Goal: Check status: Check status

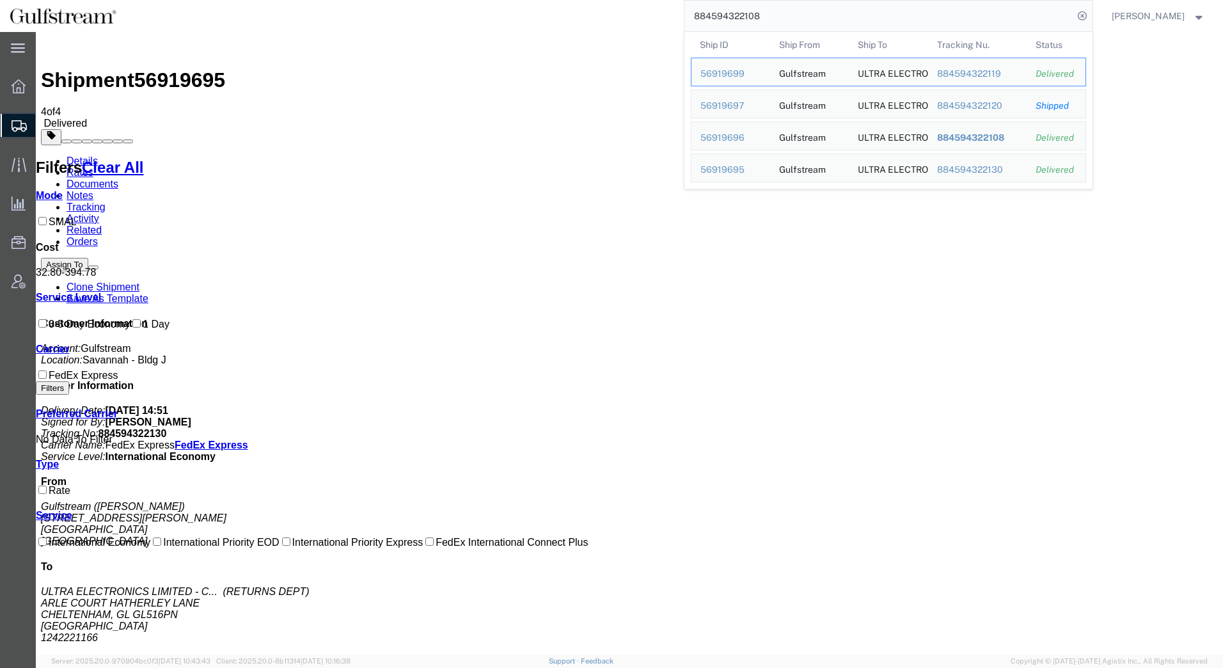
drag, startPoint x: 775, startPoint y: 12, endPoint x: 429, endPoint y: 9, distance: 346.2
click at [429, 9] on div "884594322108 Ship ID Ship From Ship To Tracking Nu. Status Ship ID 56919699 Shi…" at bounding box center [609, 16] width 967 height 32
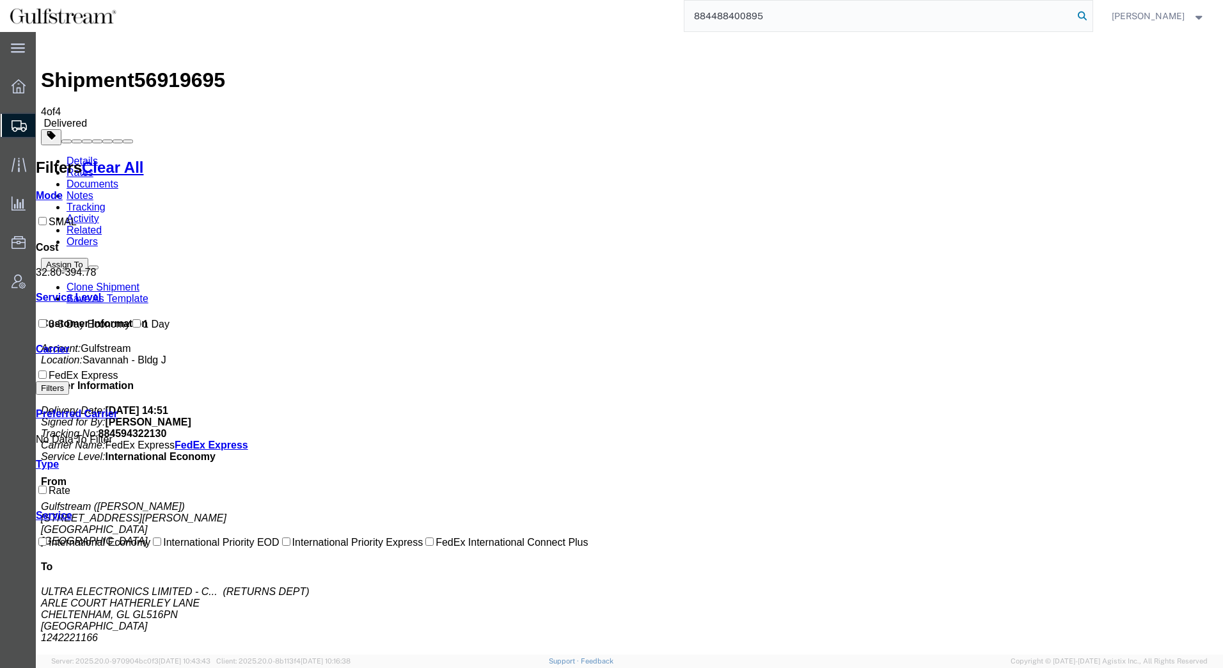
type input "884488400895"
click at [1083, 13] on icon at bounding box center [1083, 16] width 18 height 18
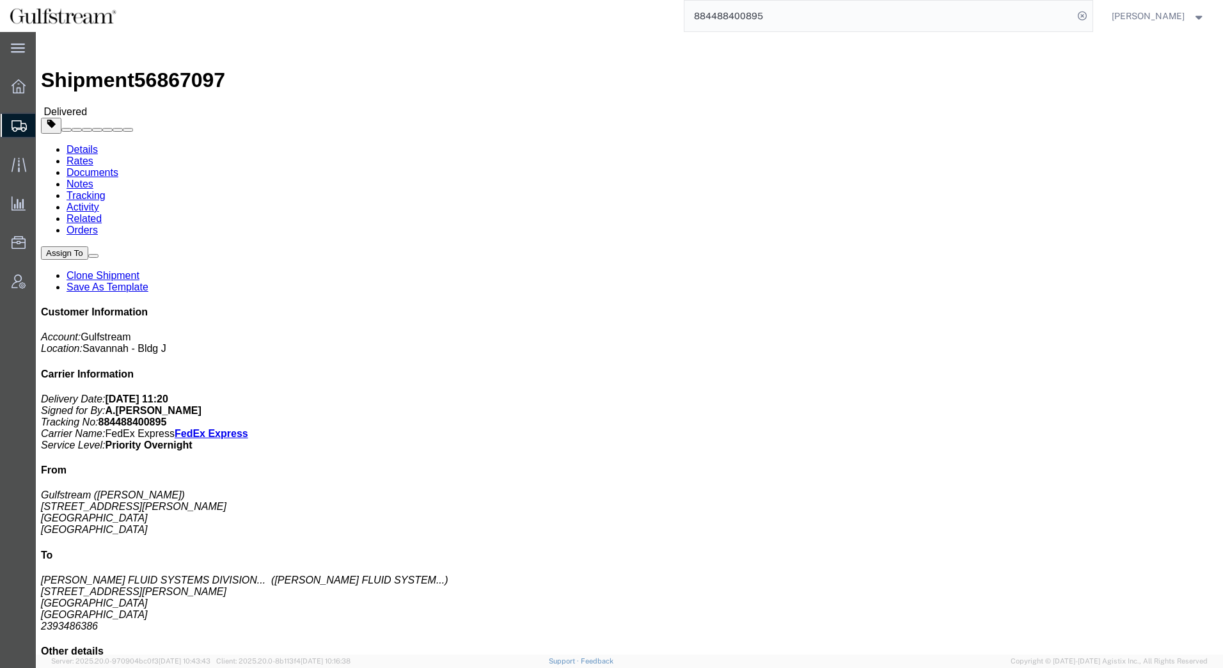
click link "Rates"
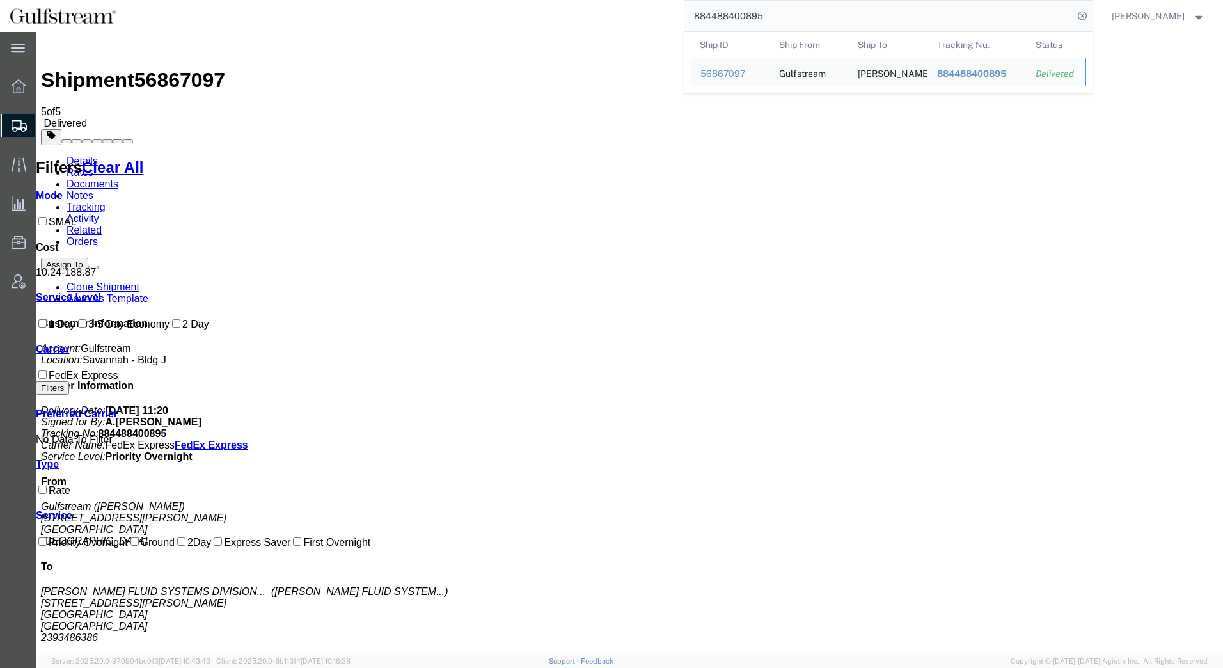
drag, startPoint x: 776, startPoint y: 13, endPoint x: 476, endPoint y: 15, distance: 299.5
click at [476, 15] on div "884488400895 Ship ID Ship From Ship To Tracking Nu. Status Ship ID 56867097 Shi…" at bounding box center [609, 16] width 967 height 32
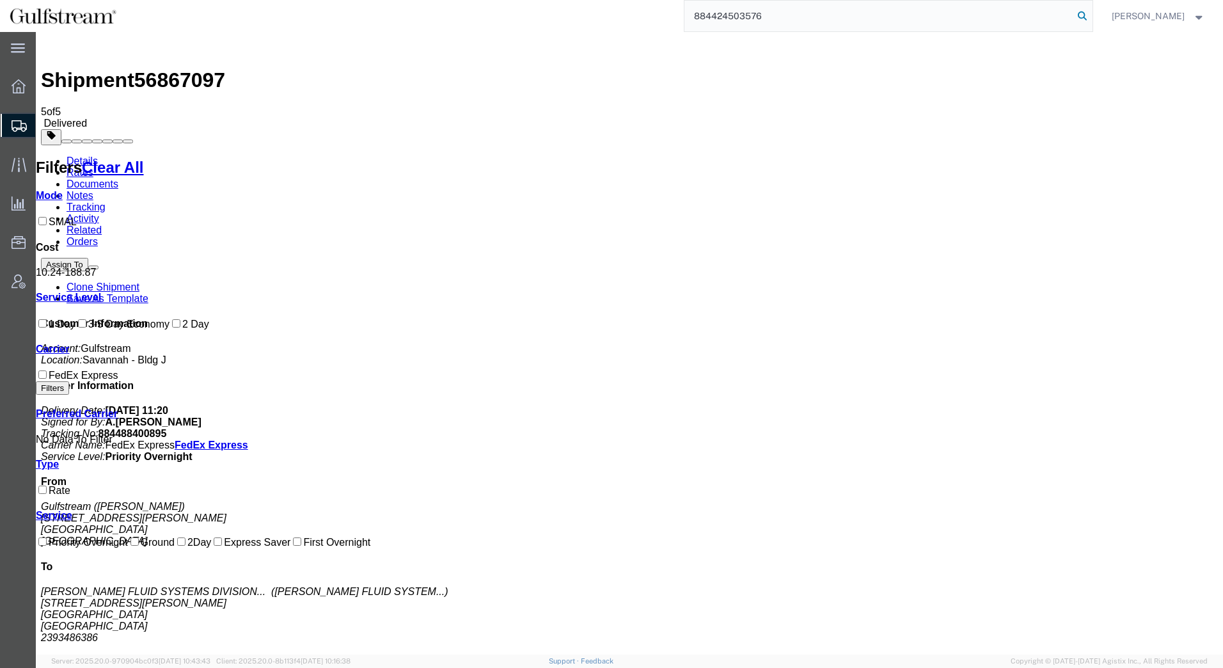
type input "884424503576"
click at [1087, 15] on icon at bounding box center [1083, 16] width 18 height 18
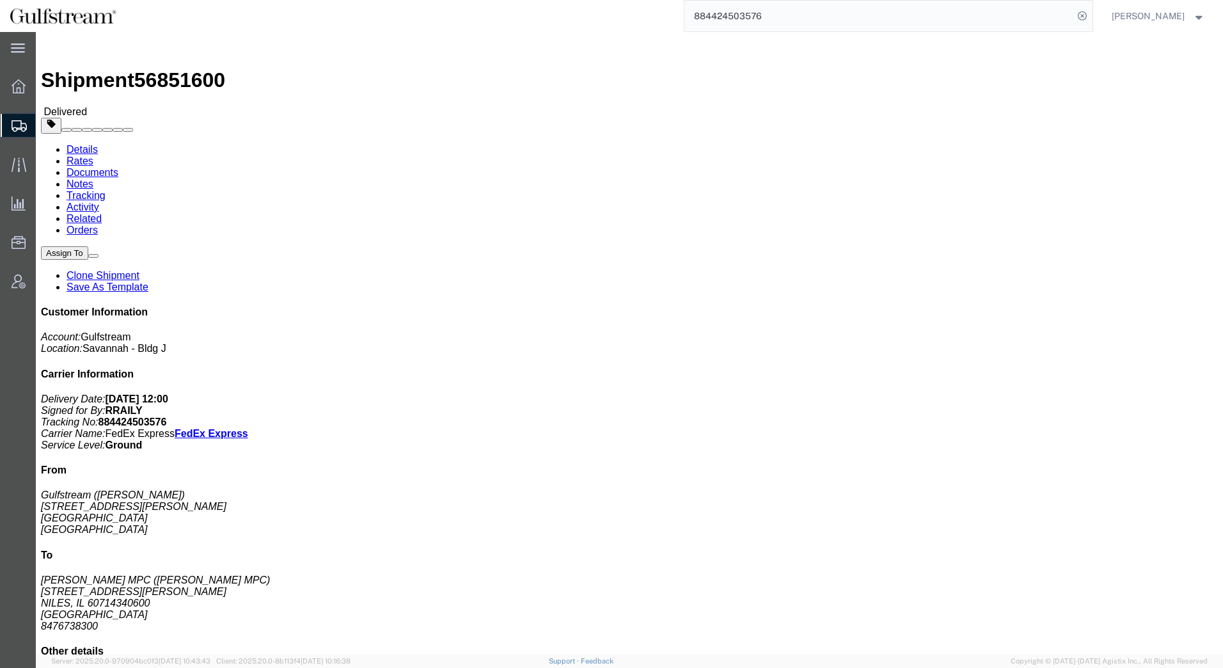
click link "Rates"
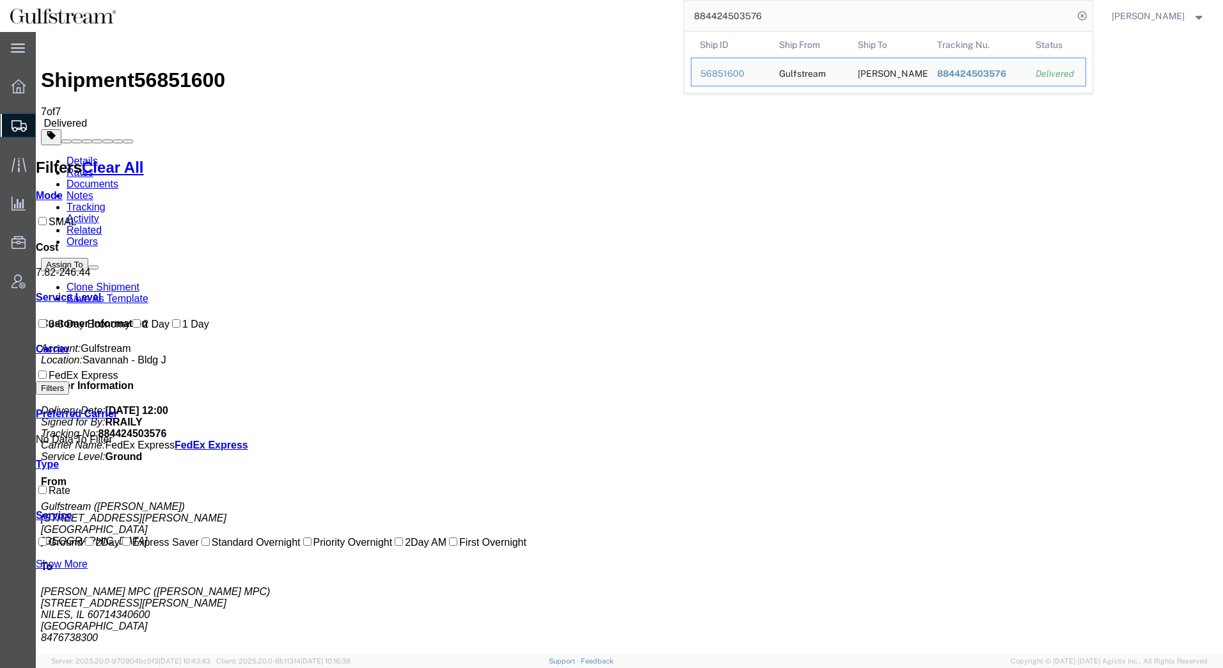
drag, startPoint x: 794, startPoint y: 14, endPoint x: 535, endPoint y: 10, distance: 259.2
click at [535, 10] on div "884424503576 Ship ID Ship From Ship To Tracking Nu. Status Ship ID 56851600 Shi…" at bounding box center [609, 16] width 967 height 32
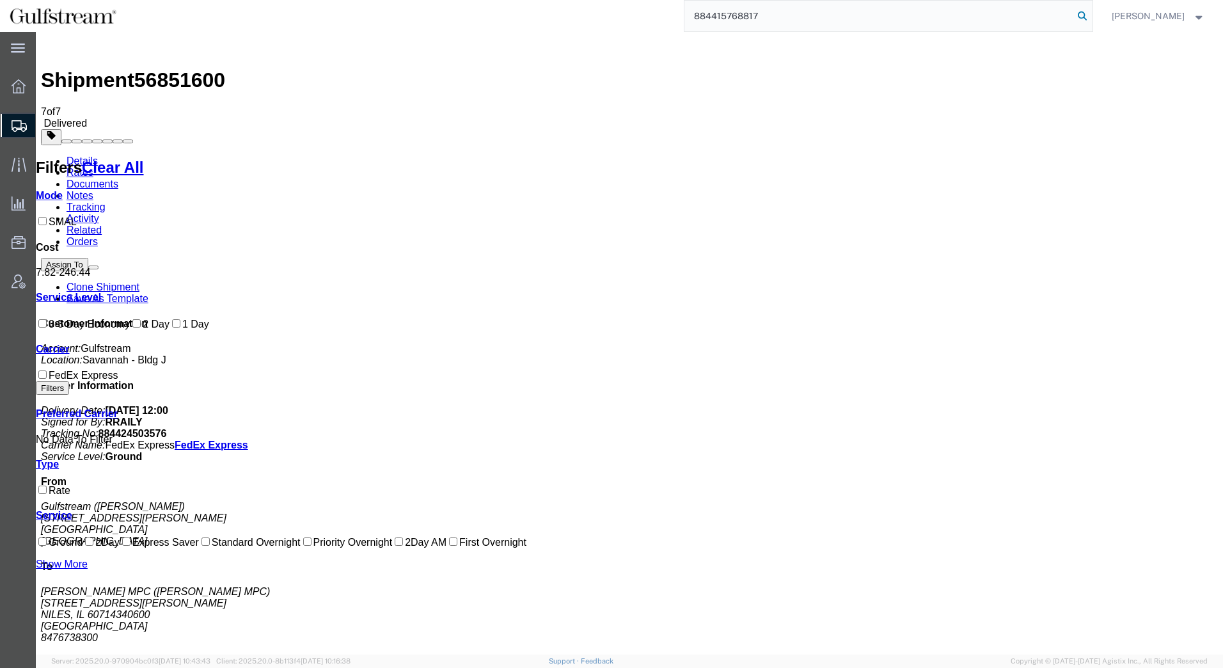
type input "884415768817"
click at [1083, 14] on icon at bounding box center [1083, 16] width 18 height 18
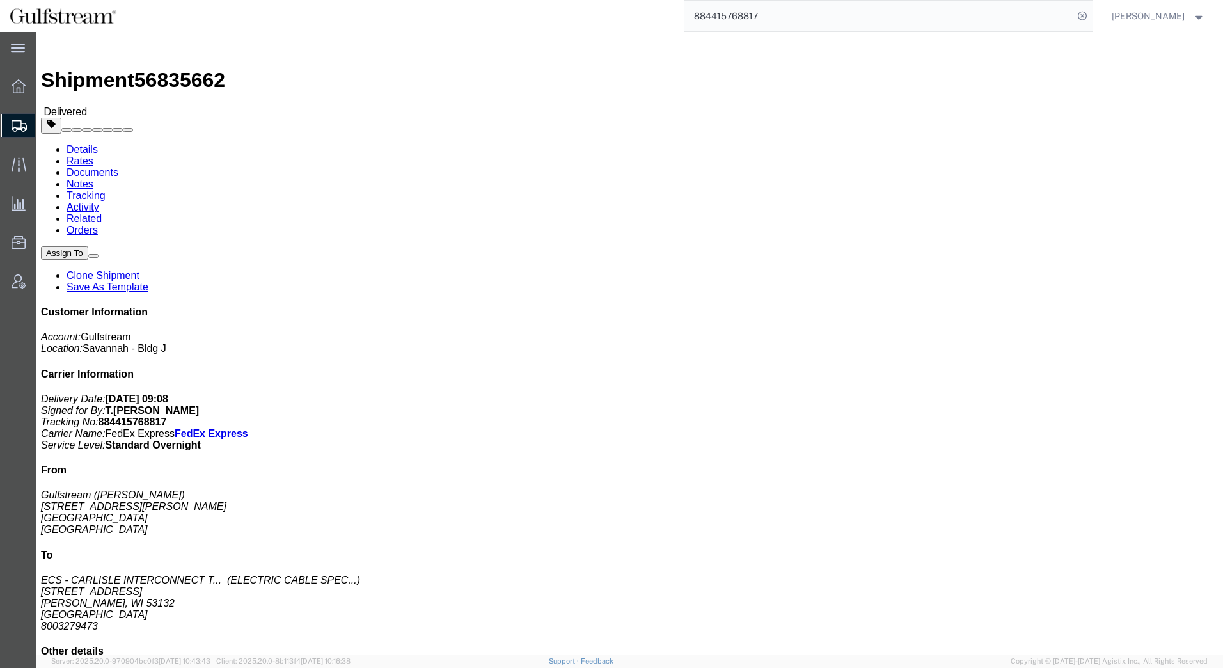
click link "Rates"
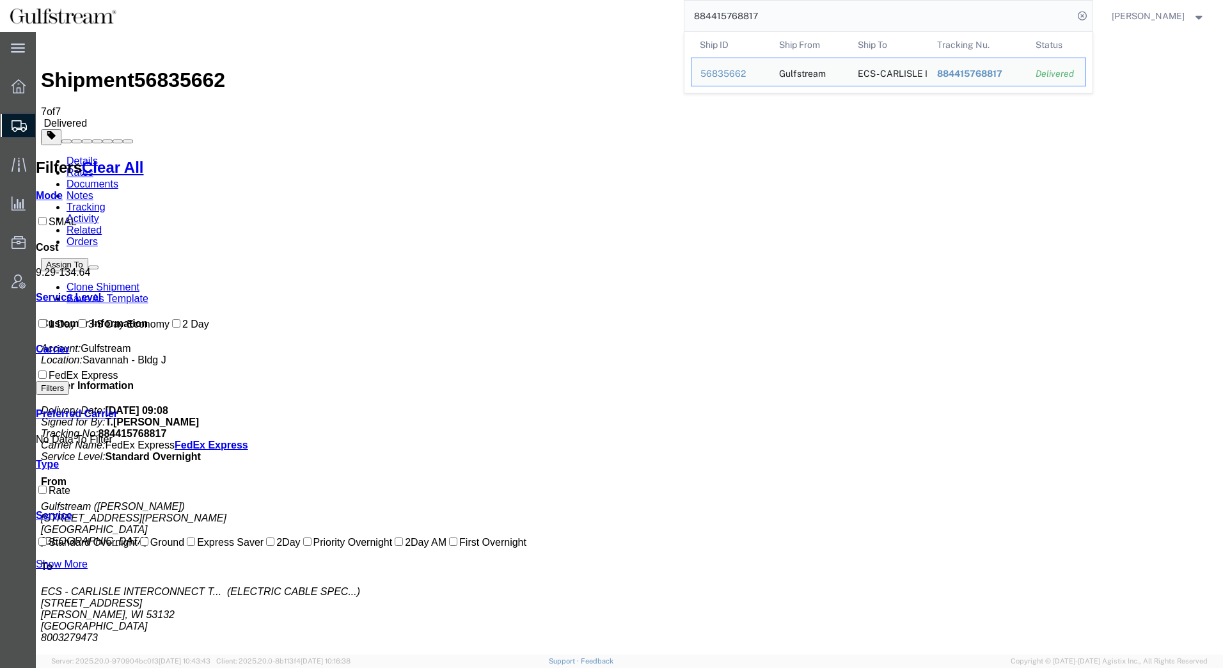
drag, startPoint x: 777, startPoint y: 11, endPoint x: 553, endPoint y: -3, distance: 225.0
click at [553, 0] on html "main_menu Created with Sketch. Collapse Menu Overview Shipments Shipment Manage…" at bounding box center [611, 334] width 1223 height 668
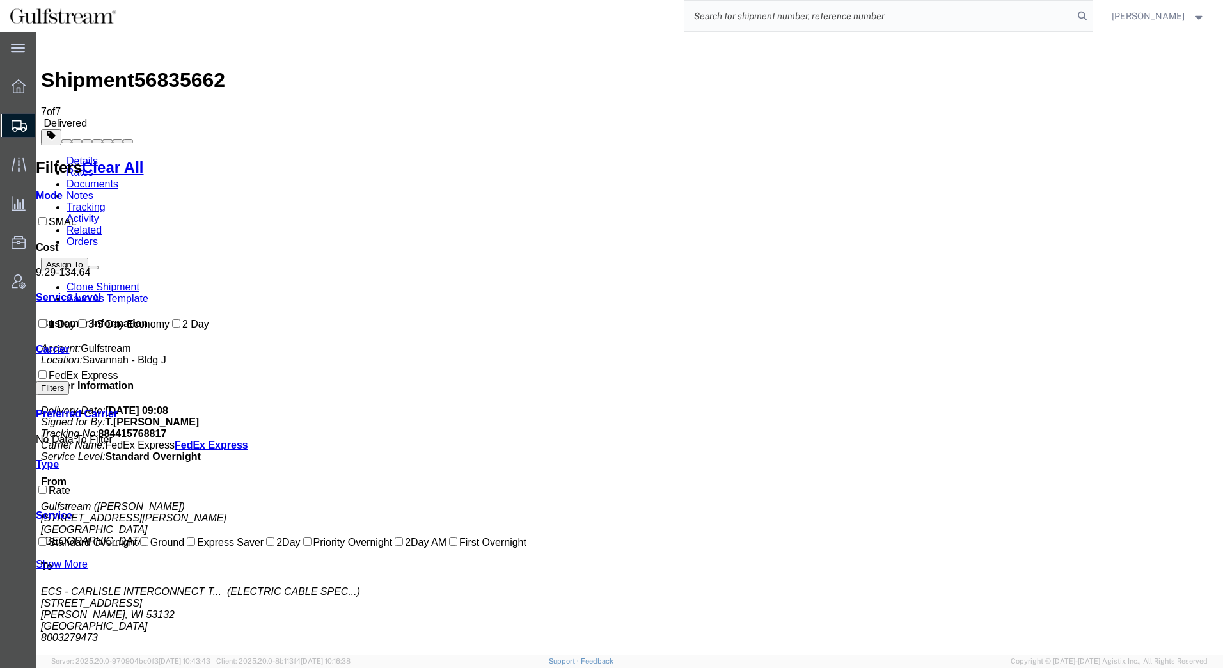
click at [877, 10] on input "search" at bounding box center [879, 16] width 389 height 31
click at [868, 19] on input "search" at bounding box center [879, 16] width 389 height 31
click at [860, 18] on input "search" at bounding box center [879, 16] width 389 height 31
paste input "884407698738"
type input "884407698738"
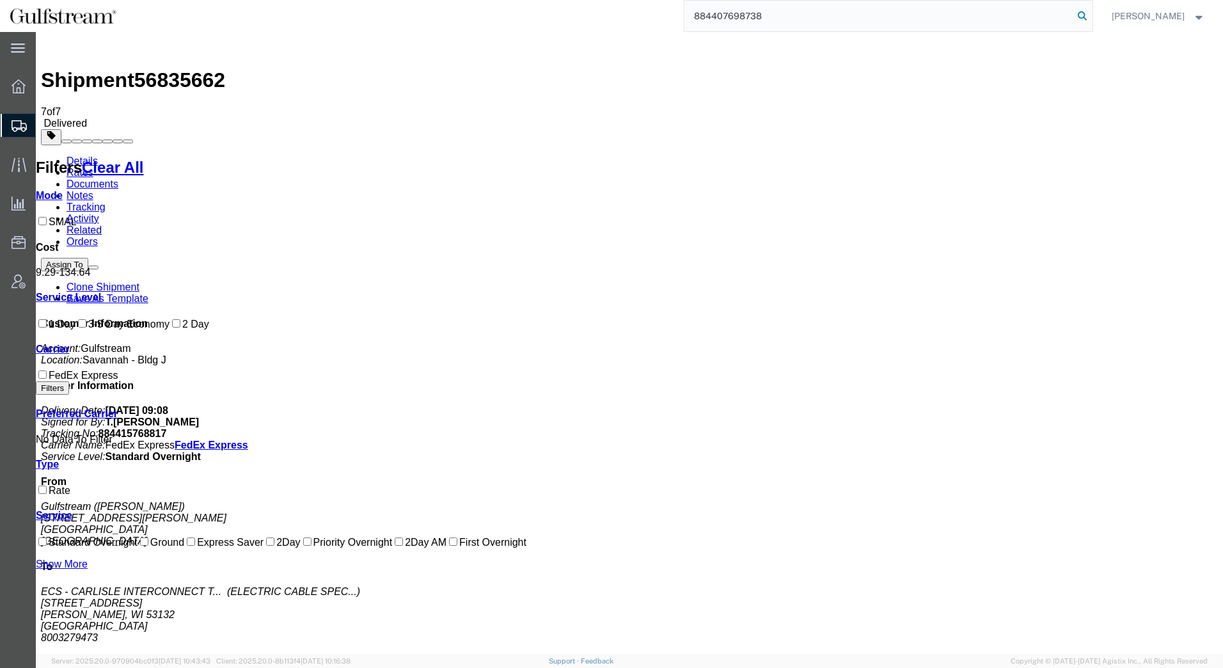
click at [1086, 19] on icon at bounding box center [1083, 16] width 18 height 18
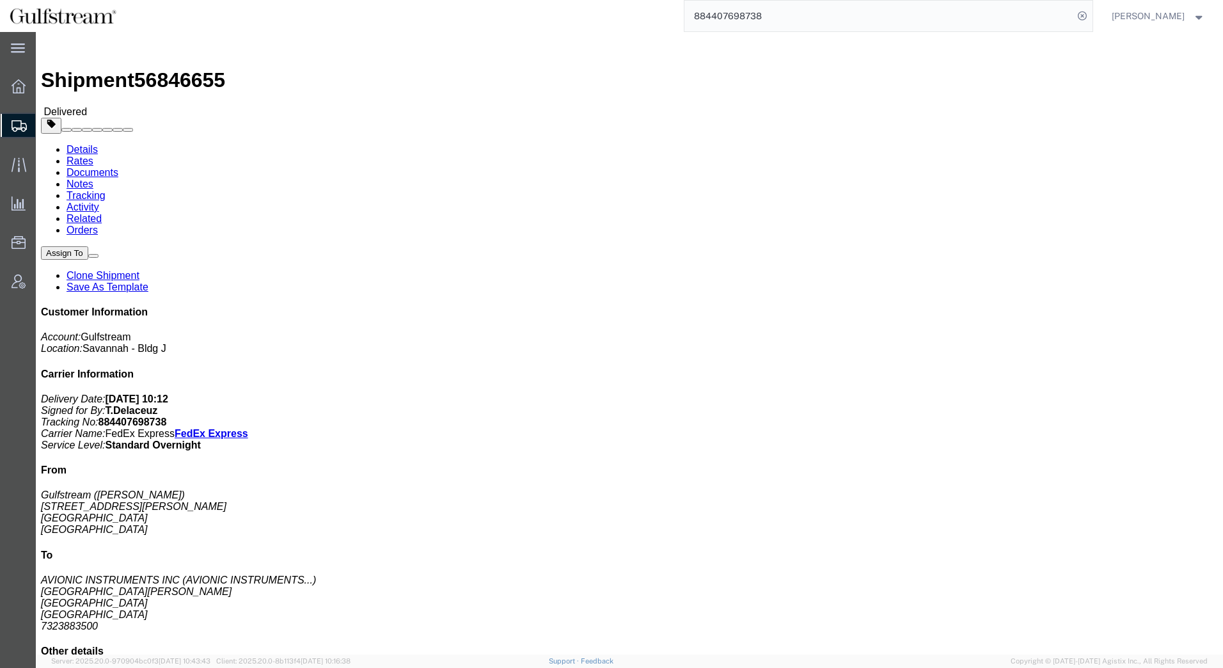
click link "Rates"
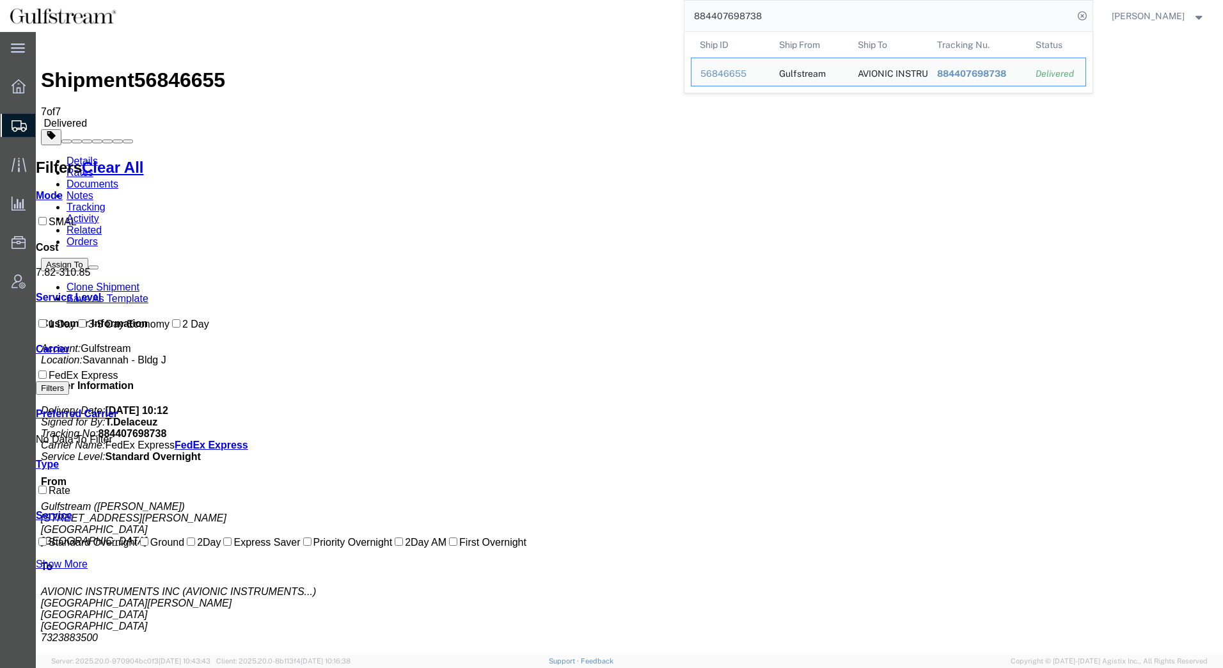
drag, startPoint x: 777, startPoint y: 19, endPoint x: 534, endPoint y: 13, distance: 243.9
click at [534, 13] on div "884407698738 Ship ID Ship From Ship To Tracking Nu. Status Ship ID 56846655 Shi…" at bounding box center [609, 16] width 967 height 32
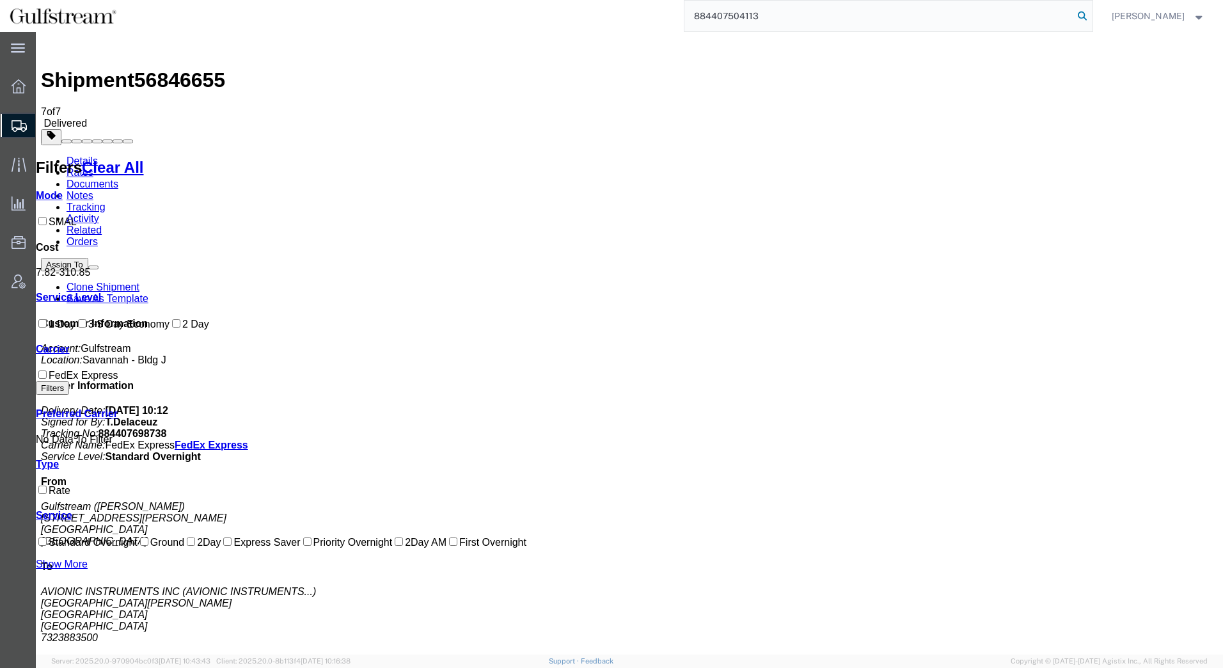
type input "884407504113"
click at [1082, 14] on icon at bounding box center [1083, 16] width 18 height 18
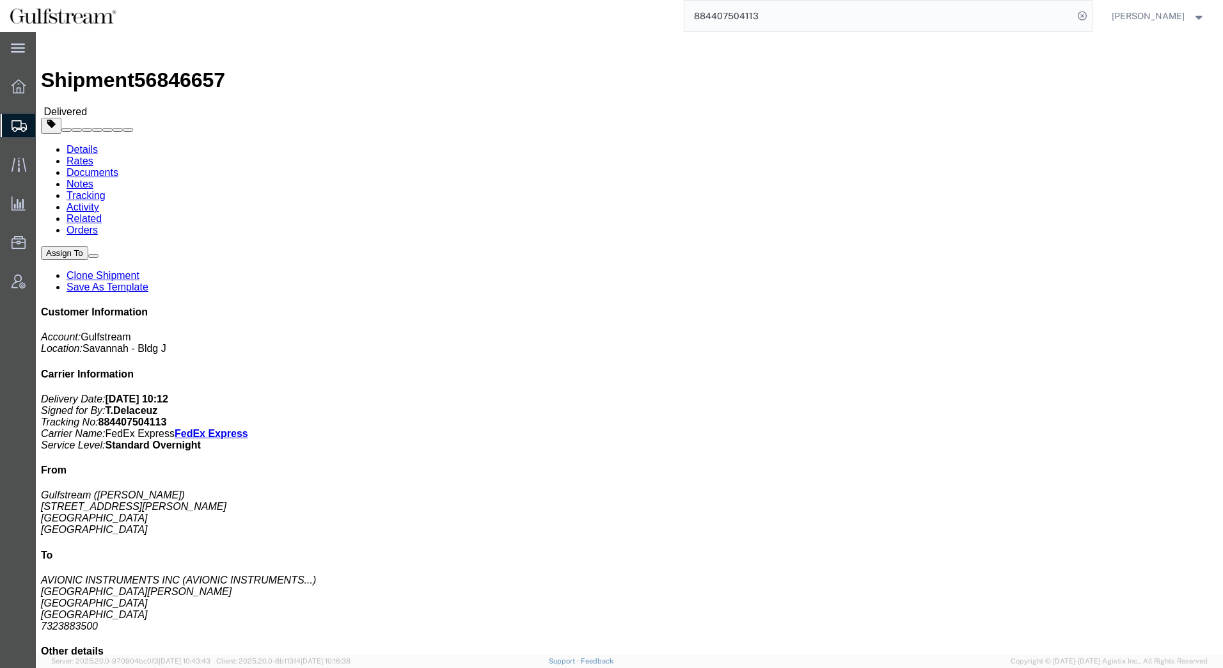
click link "Rates"
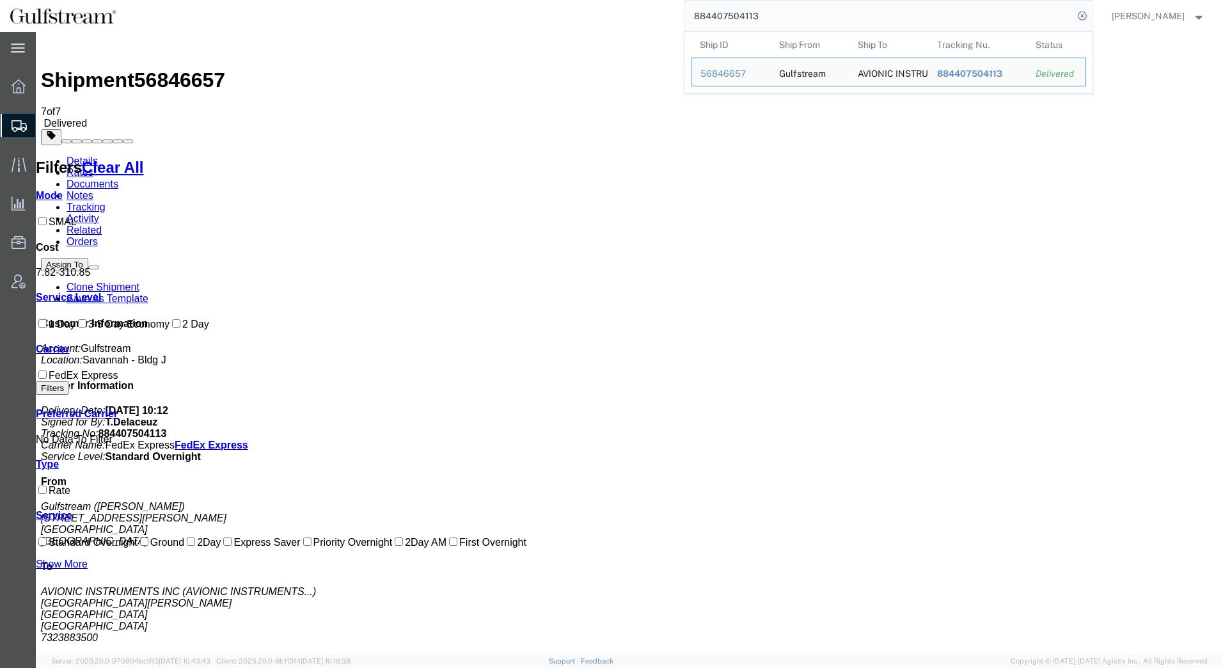
drag, startPoint x: 770, startPoint y: 20, endPoint x: 474, endPoint y: 13, distance: 297.0
click at [474, 12] on div "884407504113 Ship ID Ship From Ship To Tracking Nu. Status Ship ID 56846657 Shi…" at bounding box center [609, 16] width 967 height 32
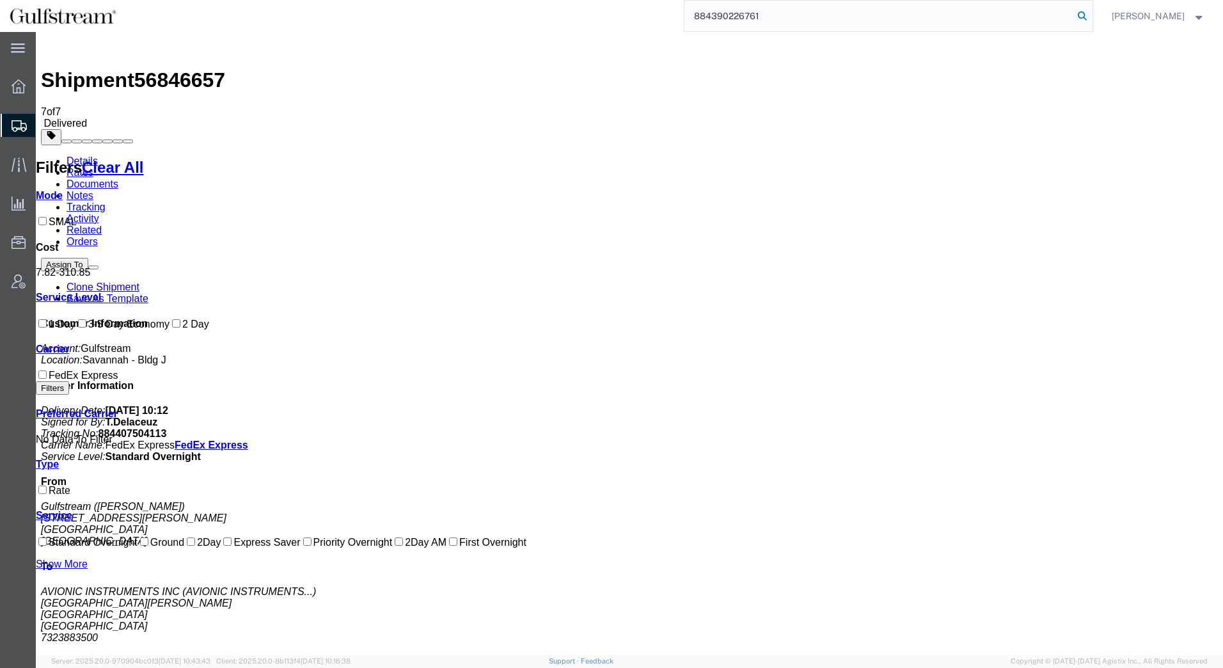
type input "884390226761"
click at [1086, 15] on icon at bounding box center [1083, 16] width 18 height 18
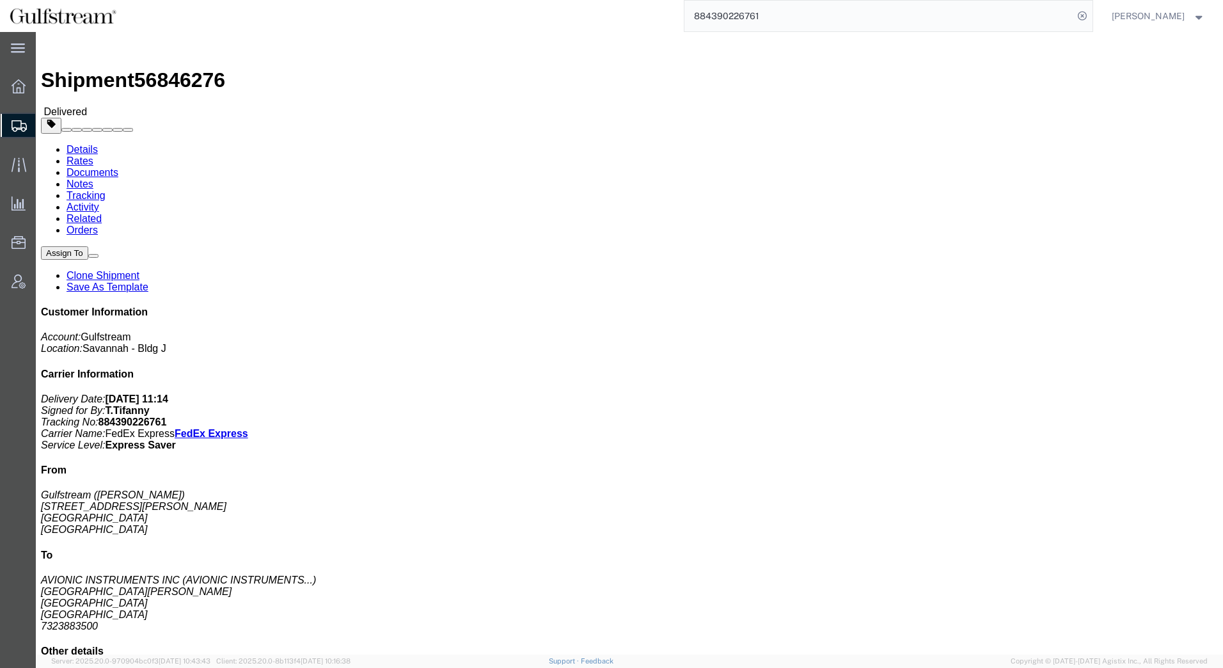
click link "Rates"
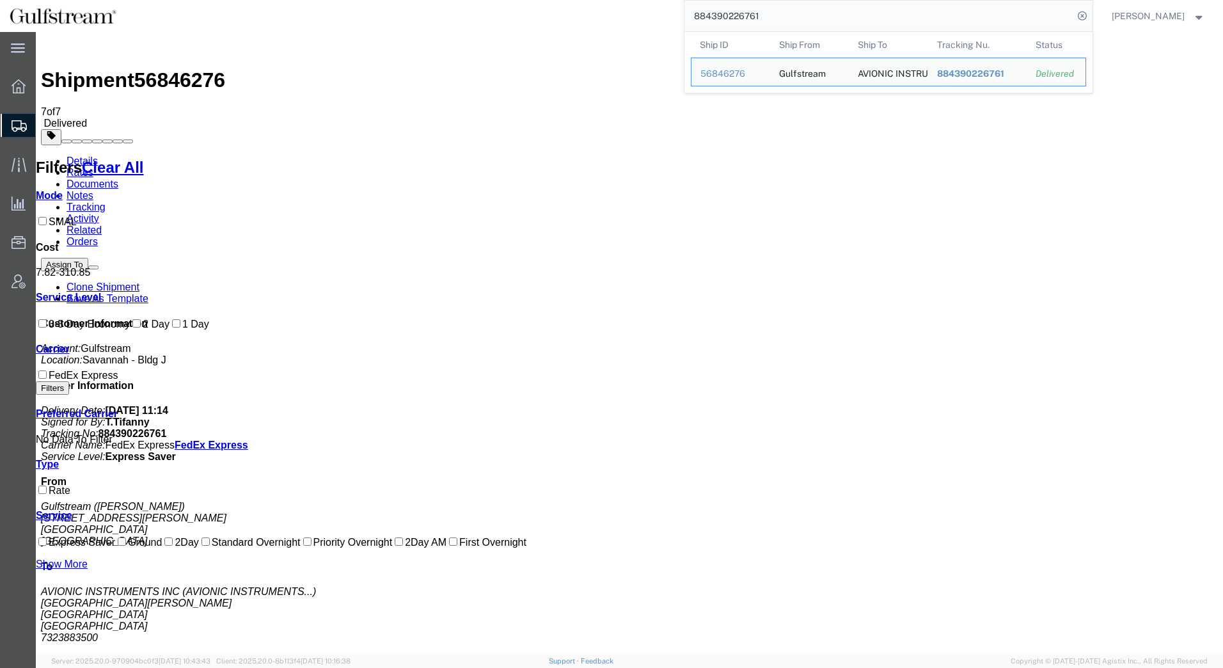
drag, startPoint x: 777, startPoint y: 15, endPoint x: 513, endPoint y: 8, distance: 264.4
click at [513, 8] on div "884390226761 Ship ID Ship From Ship To Tracking Nu. Status Ship ID 56846276 Shi…" at bounding box center [609, 16] width 967 height 32
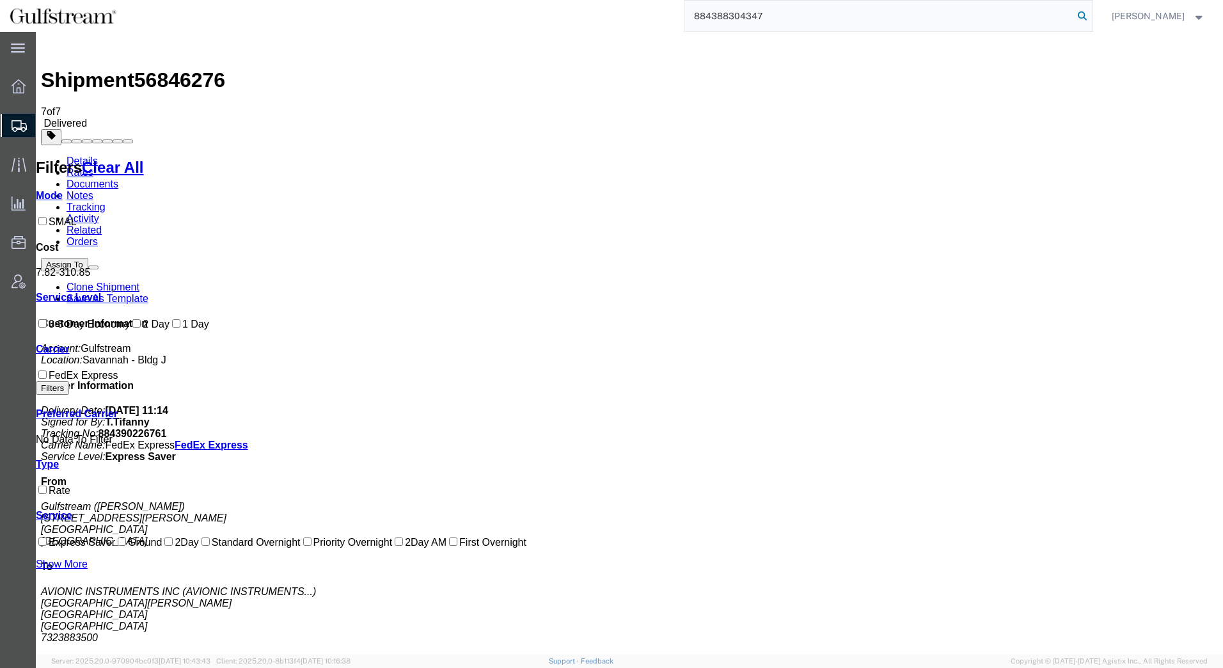
type input "884388304347"
click at [1079, 16] on icon at bounding box center [1083, 16] width 18 height 18
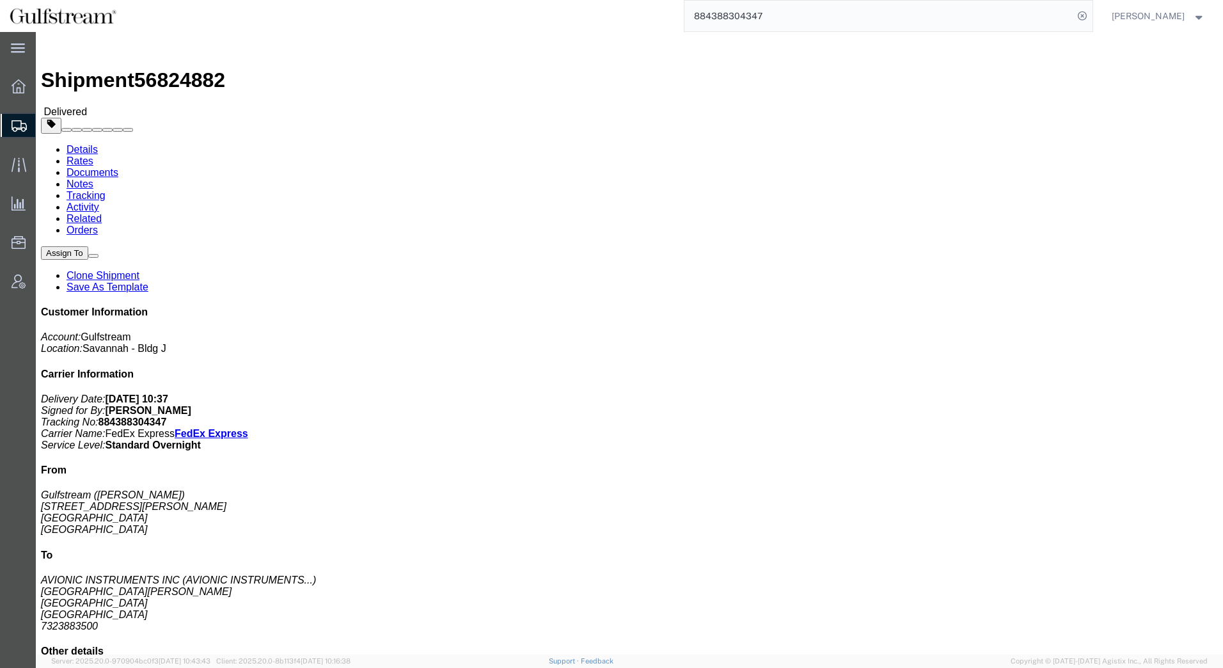
click link "Rates"
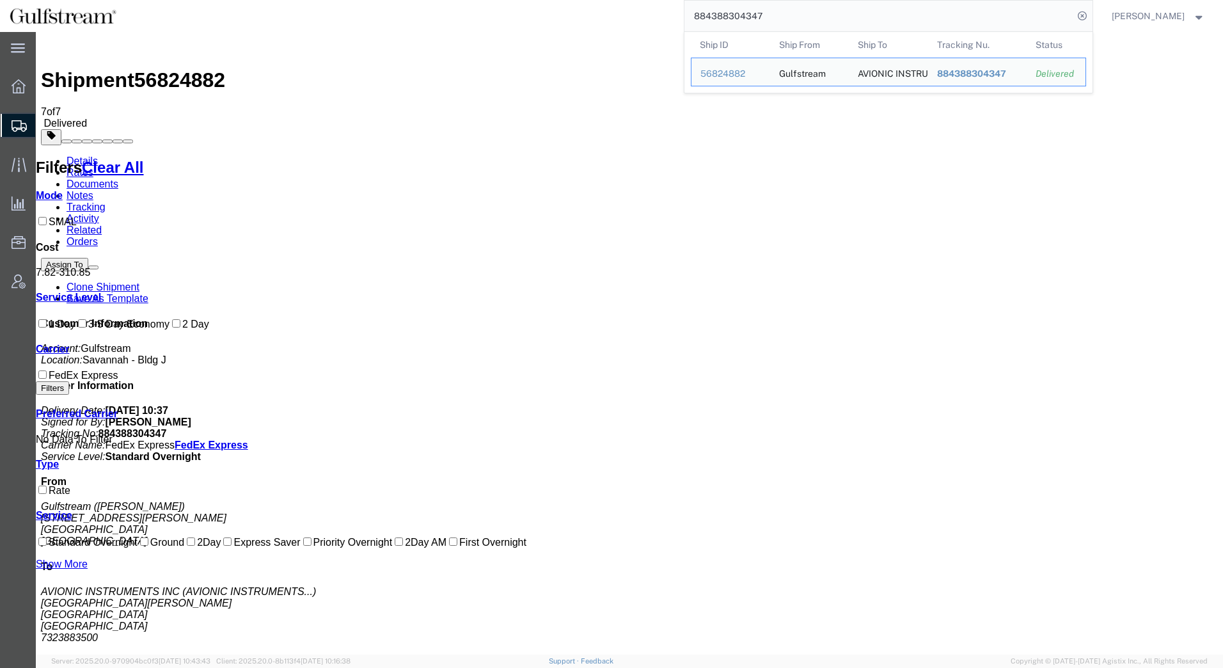
drag, startPoint x: 767, startPoint y: 16, endPoint x: 397, endPoint y: -28, distance: 372.5
click at [397, 0] on html "main_menu Created with Sketch. Collapse Menu Overview Shipments Shipment Manage…" at bounding box center [611, 334] width 1223 height 668
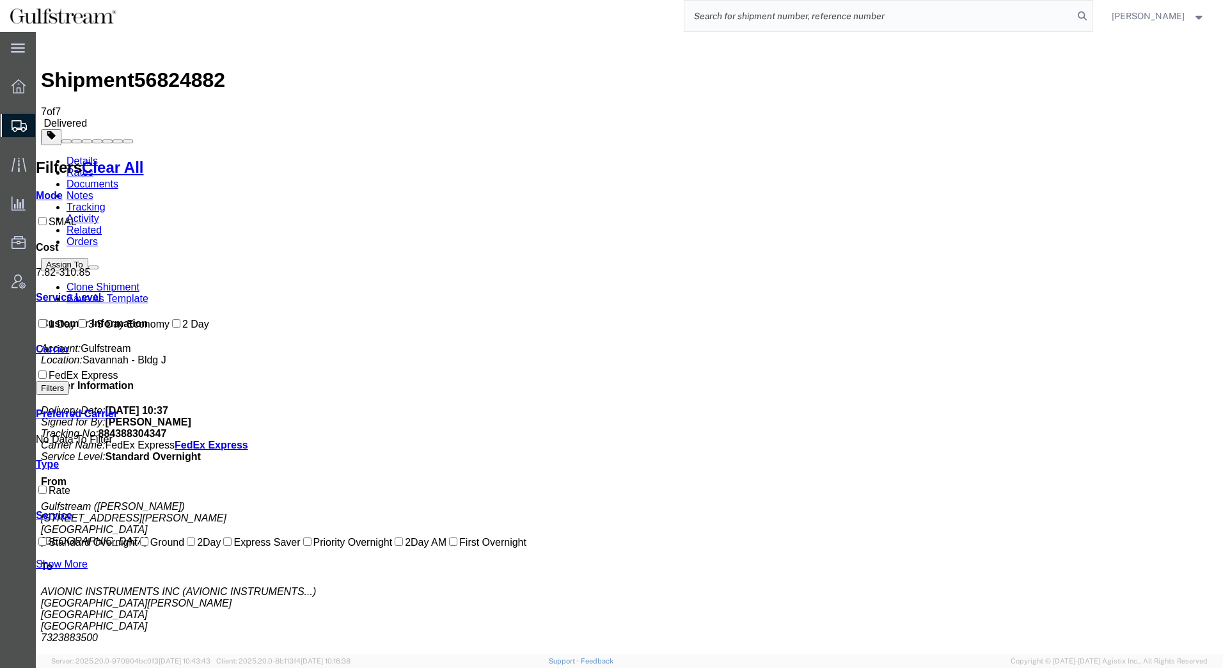
click at [744, 22] on input "search" at bounding box center [879, 16] width 389 height 31
click at [740, 17] on input "search" at bounding box center [879, 16] width 389 height 31
type input "884388001501"
click at [1086, 15] on icon at bounding box center [1083, 16] width 18 height 18
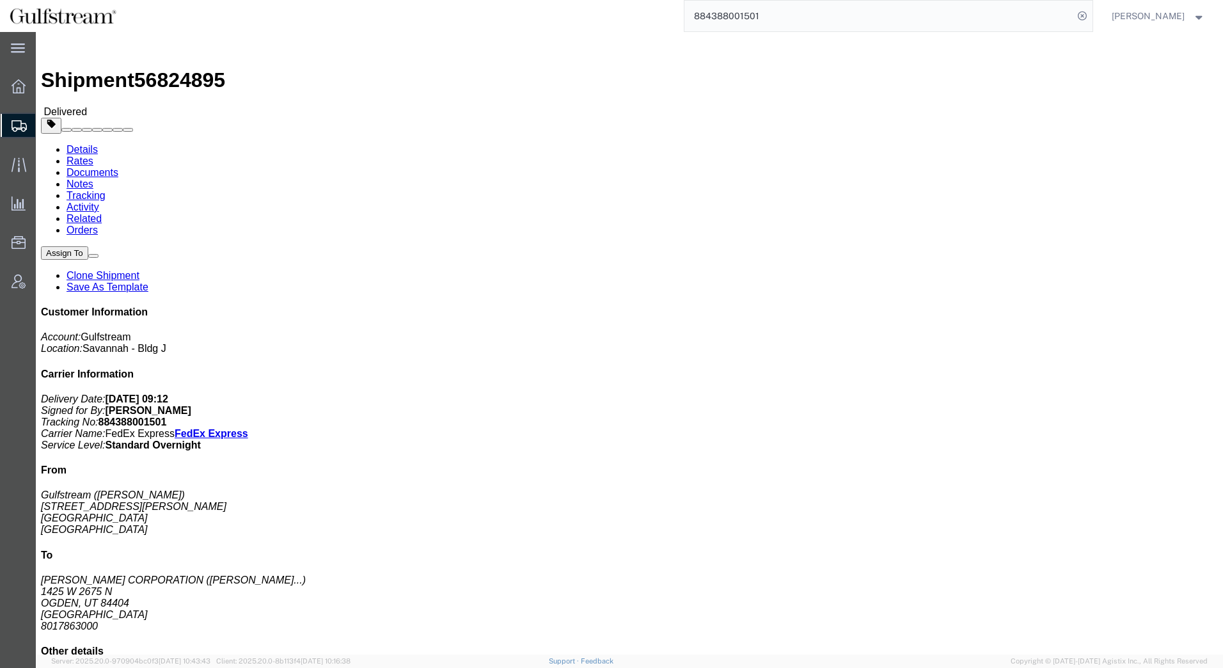
drag, startPoint x: 125, startPoint y: 79, endPoint x: 89, endPoint y: 47, distance: 48.0
click link "Rates"
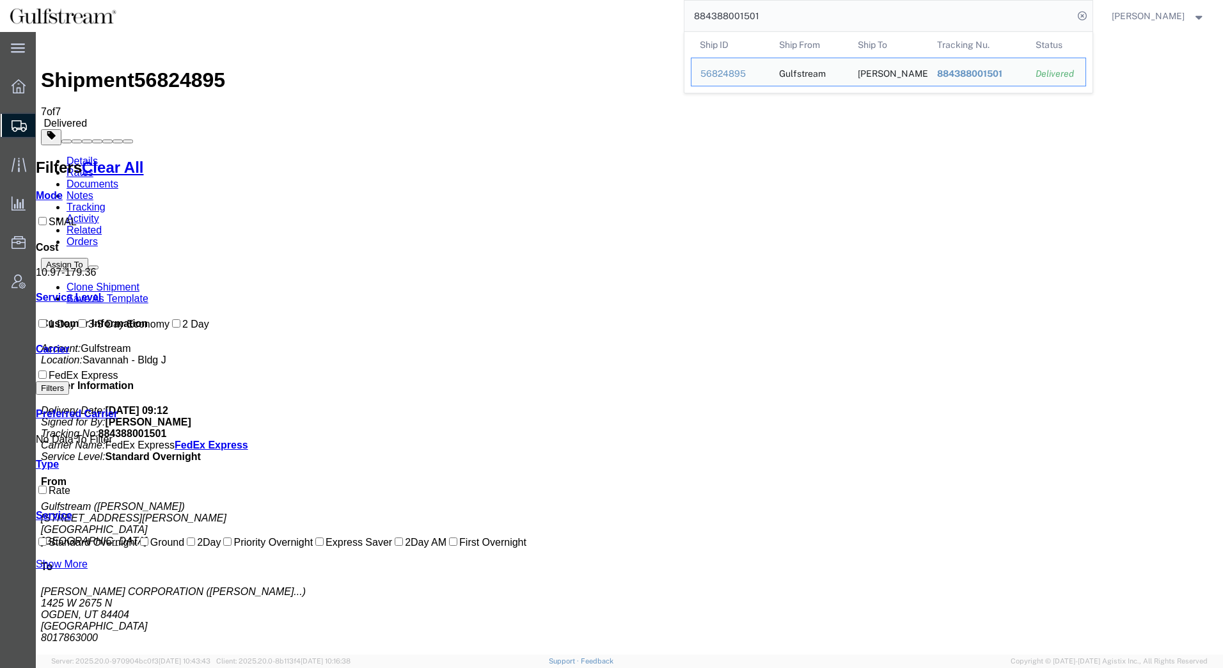
drag, startPoint x: 768, startPoint y: 15, endPoint x: 535, endPoint y: 8, distance: 233.7
click at [535, 8] on div "884388001501 Ship ID Ship From Ship To Tracking Nu. Status Ship ID 56824895 Shi…" at bounding box center [609, 16] width 967 height 32
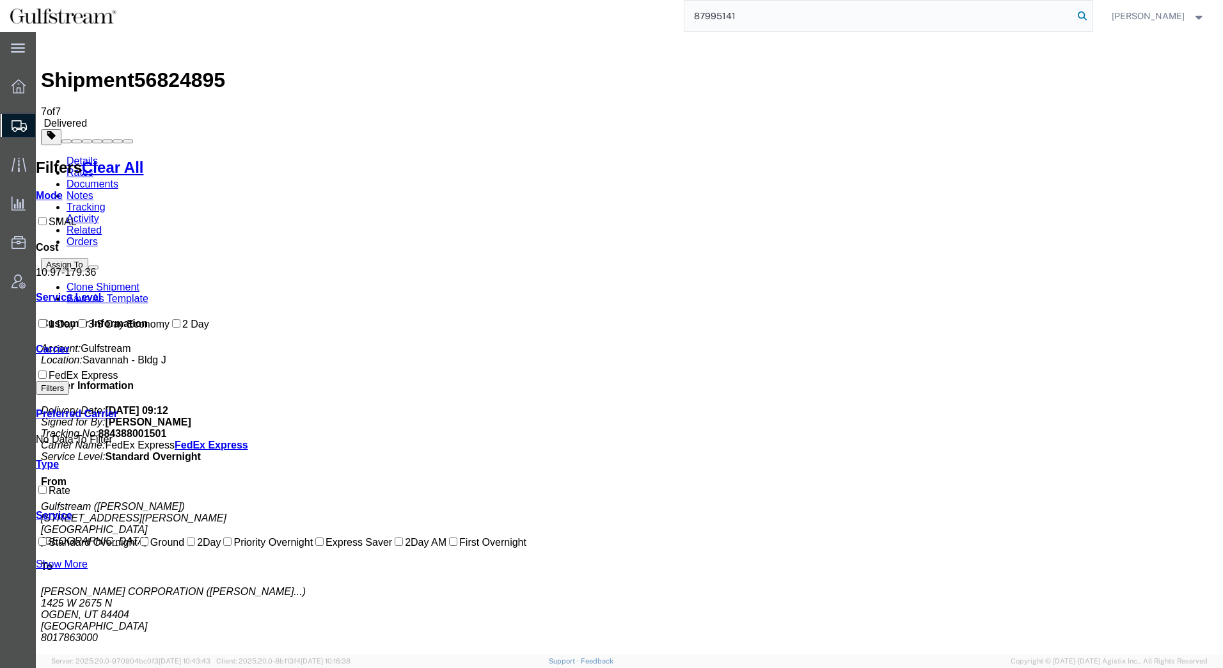
type input "87995141"
click at [1086, 15] on icon at bounding box center [1083, 16] width 18 height 18
drag, startPoint x: 501, startPoint y: 189, endPoint x: 498, endPoint y: 195, distance: 6.6
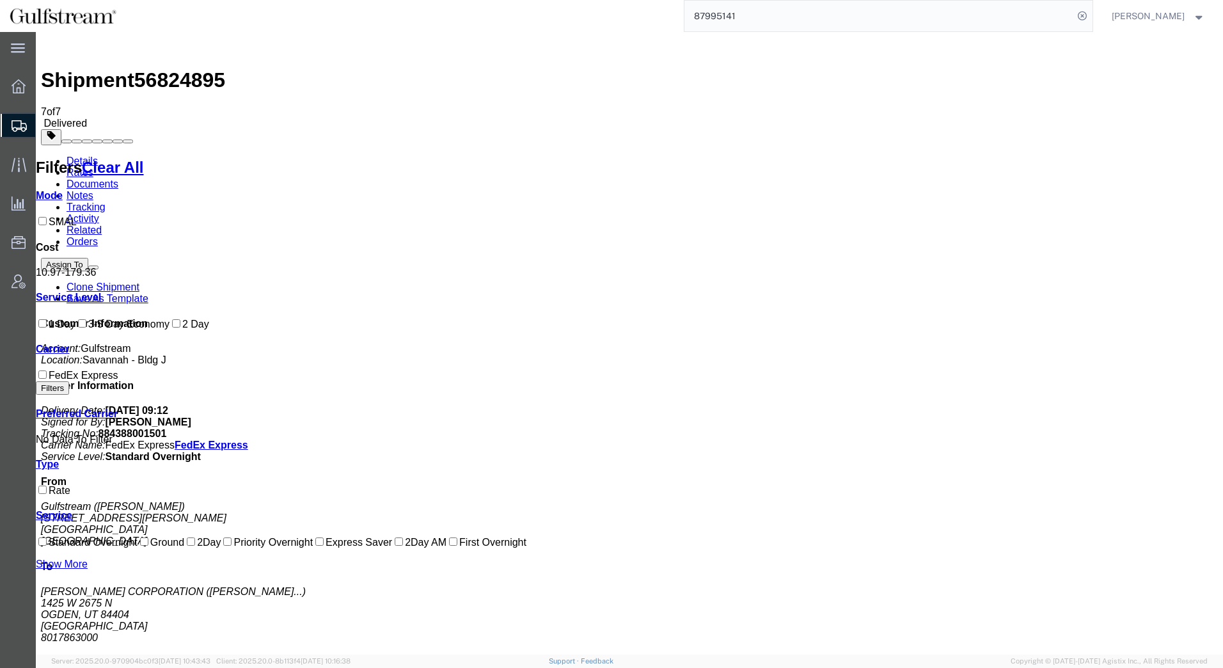
click at [732, 26] on input "87995141" at bounding box center [879, 16] width 389 height 31
click at [565, 155] on ul "Details Rates Documents Notes Tracking Activity Related Orders" at bounding box center [629, 201] width 1177 height 92
drag, startPoint x: 752, startPoint y: 15, endPoint x: 583, endPoint y: 18, distance: 169.6
click at [583, 18] on div "87995141" at bounding box center [609, 16] width 967 height 32
click at [845, 14] on input "search" at bounding box center [879, 16] width 389 height 31
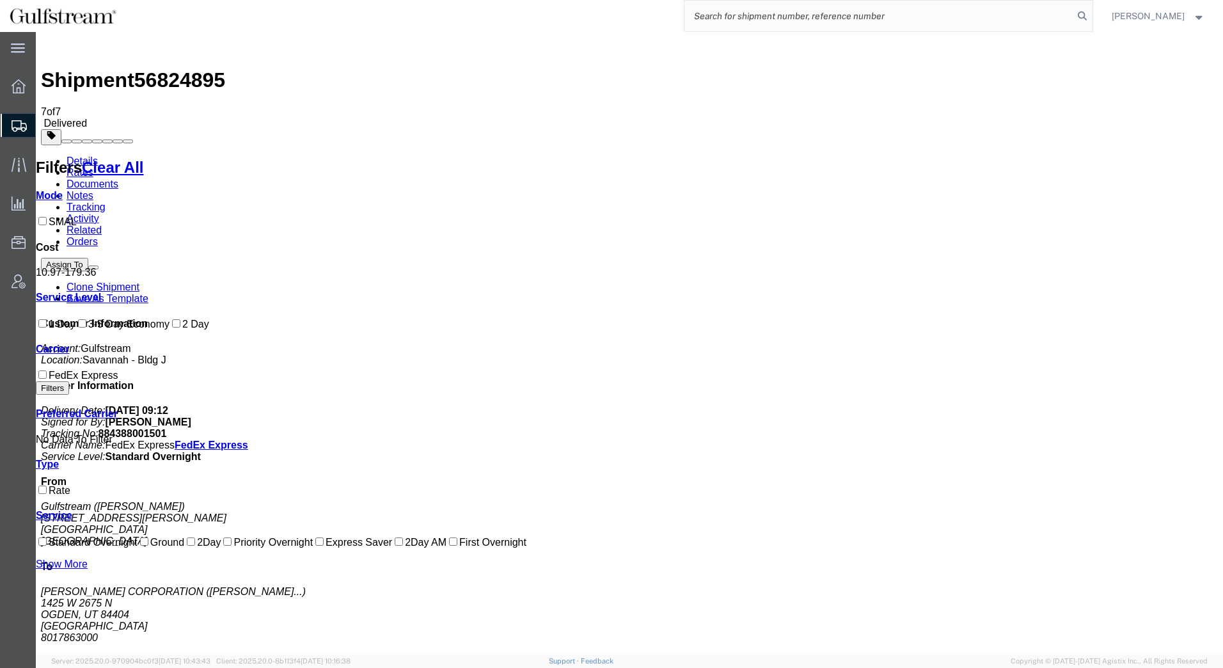
paste input "884477425230"
type input "884477425230"
click at [1081, 15] on icon at bounding box center [1083, 16] width 18 height 18
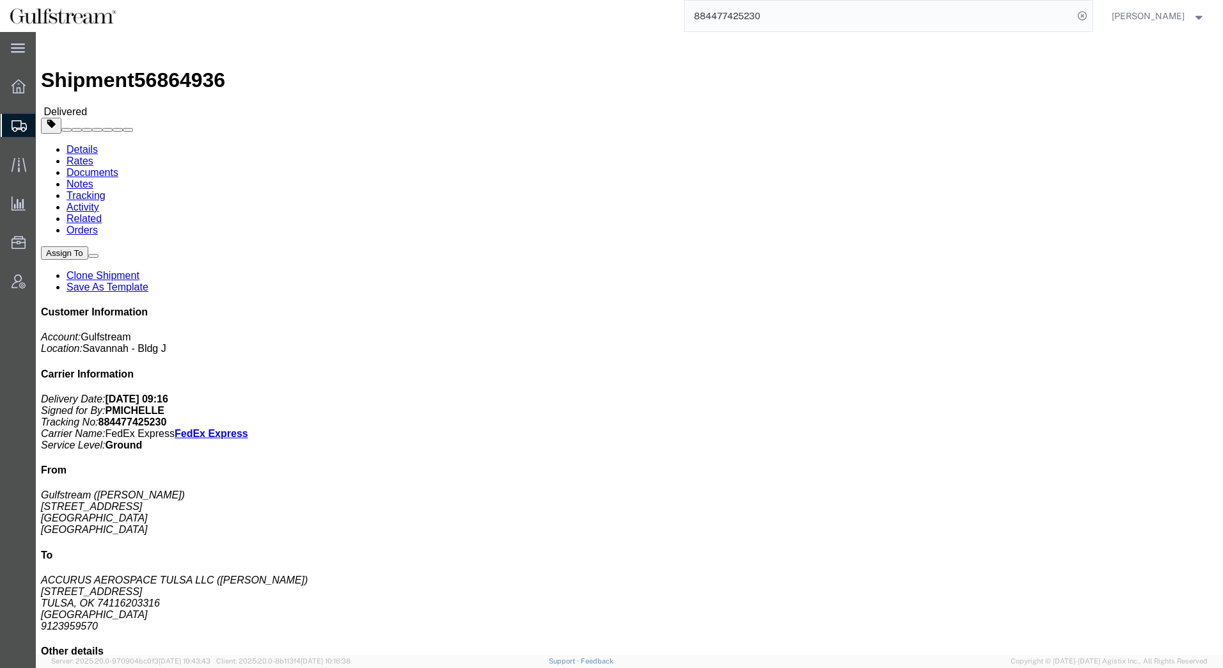
click link "Rates"
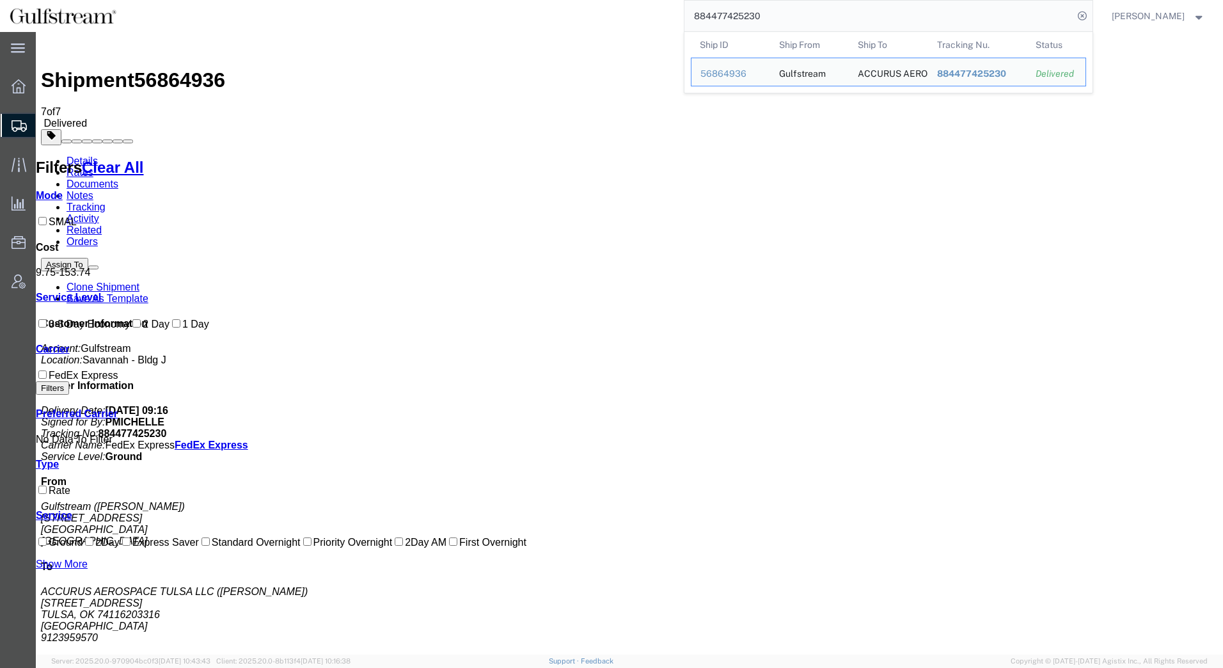
drag, startPoint x: 806, startPoint y: 51, endPoint x: 476, endPoint y: 35, distance: 330.6
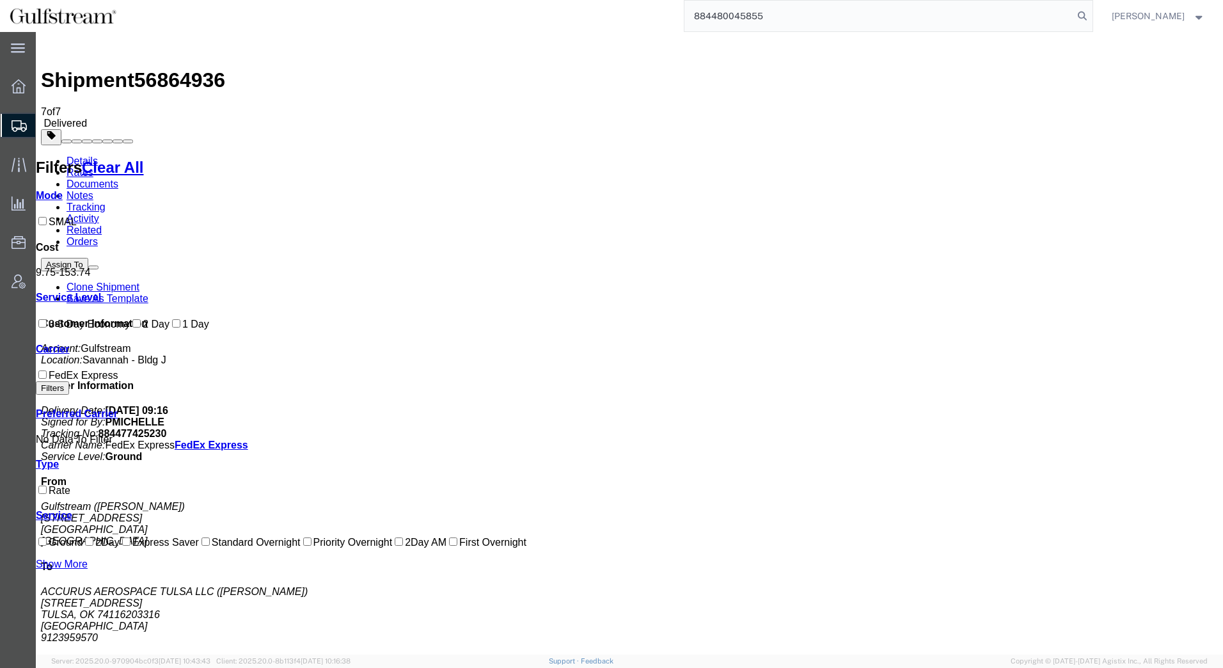
click at [765, 17] on input "884480045855" at bounding box center [879, 16] width 389 height 31
drag, startPoint x: 765, startPoint y: 17, endPoint x: 610, endPoint y: 24, distance: 155.6
click at [616, 26] on div "884480045855" at bounding box center [609, 16] width 967 height 32
type input "884480045855"
click at [1083, 10] on icon at bounding box center [1083, 16] width 18 height 18
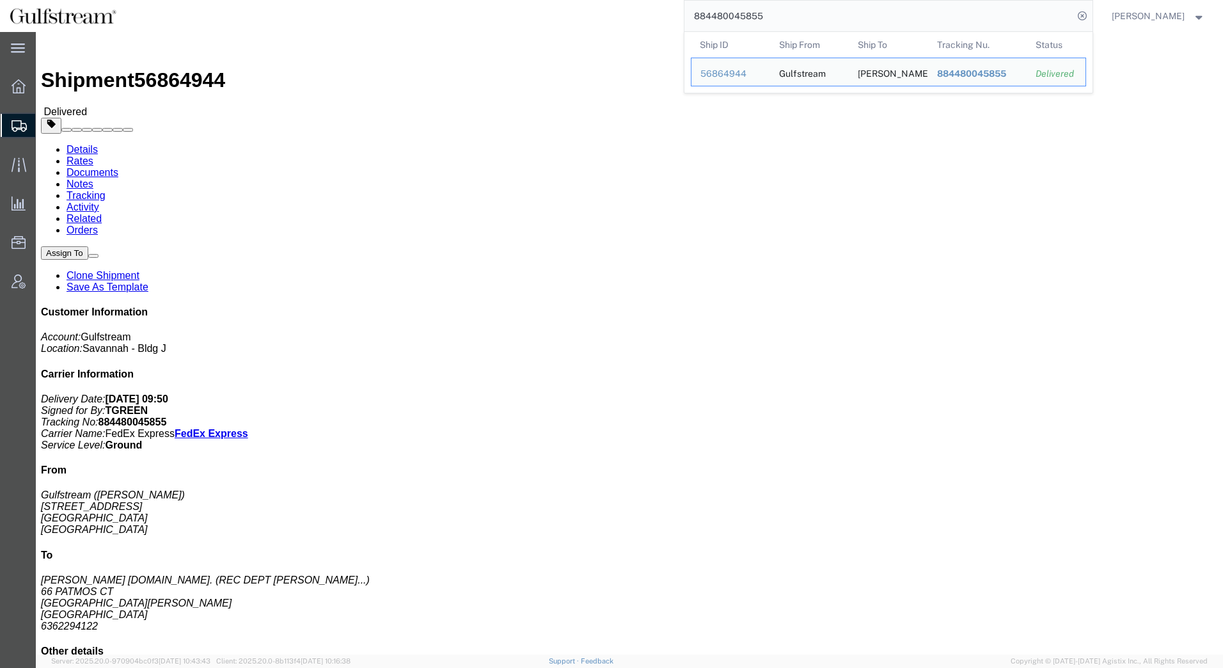
drag, startPoint x: 92, startPoint y: 44, endPoint x: 87, endPoint y: 50, distance: 7.7
click link "Rates"
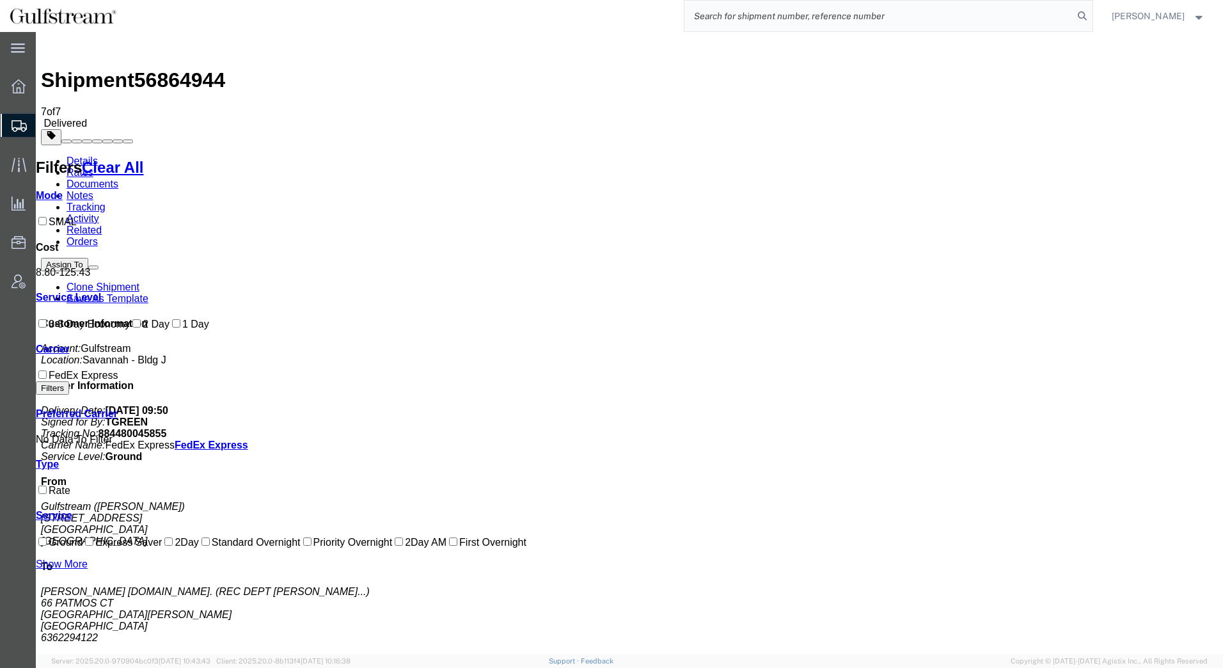
paste input "884472972800"
type input "884472972800"
click at [1083, 12] on icon at bounding box center [1083, 16] width 18 height 18
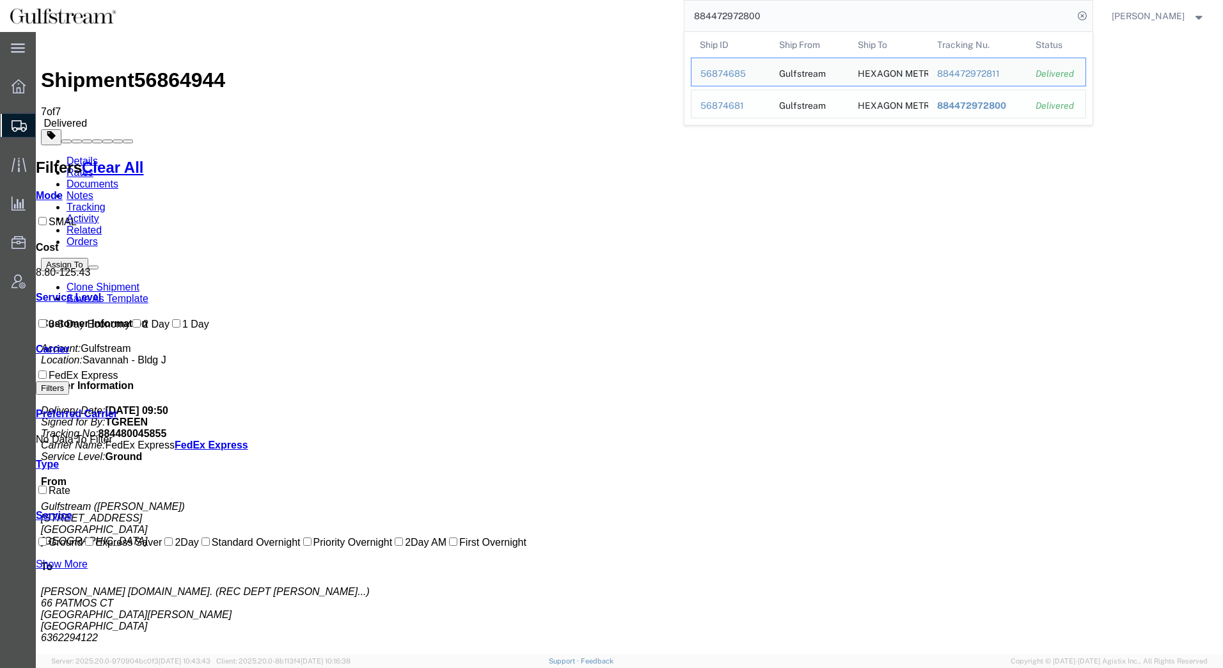
click at [975, 105] on span "884472972800" at bounding box center [971, 105] width 69 height 10
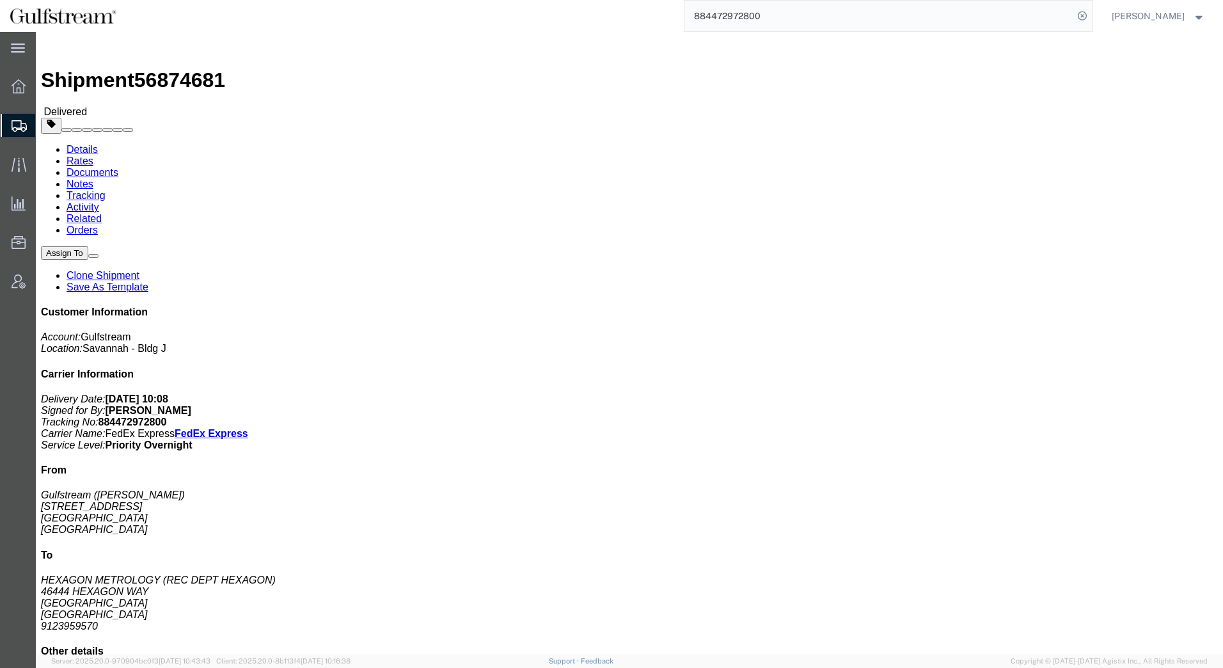
drag, startPoint x: 132, startPoint y: 82, endPoint x: 96, endPoint y: 50, distance: 48.0
click link "Rates"
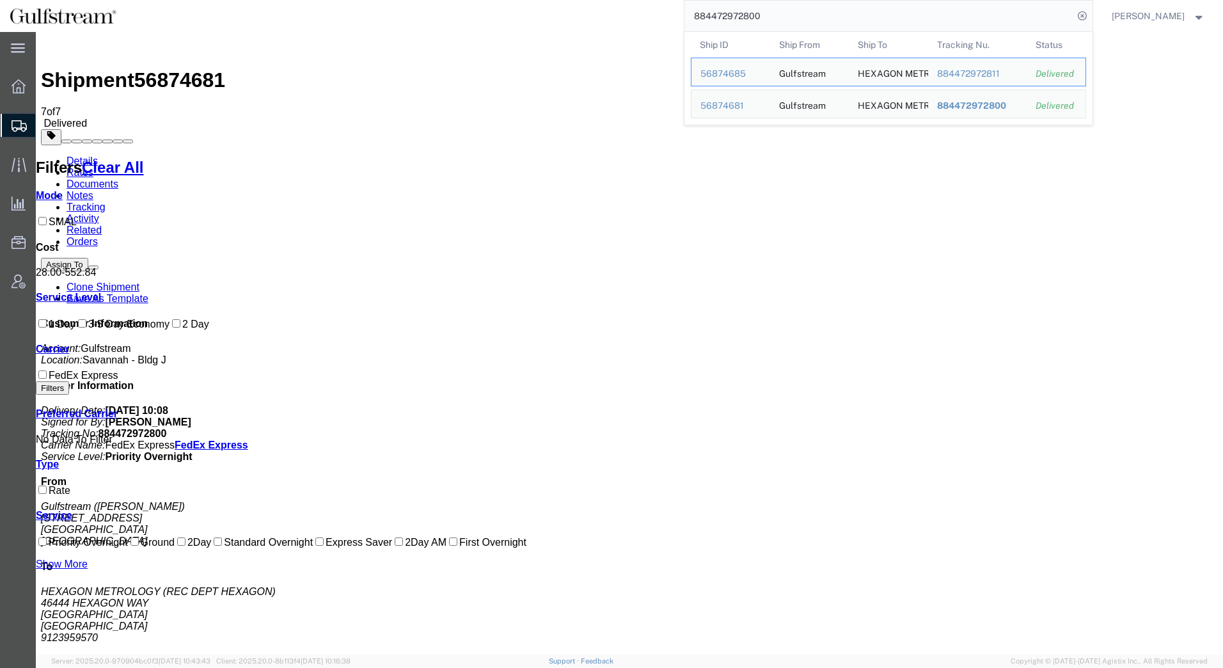
drag, startPoint x: 901, startPoint y: 20, endPoint x: 889, endPoint y: 20, distance: 12.2
click at [889, 20] on input "884472972800" at bounding box center [879, 16] width 389 height 31
click at [973, 73] on div "884472972811" at bounding box center [977, 73] width 81 height 13
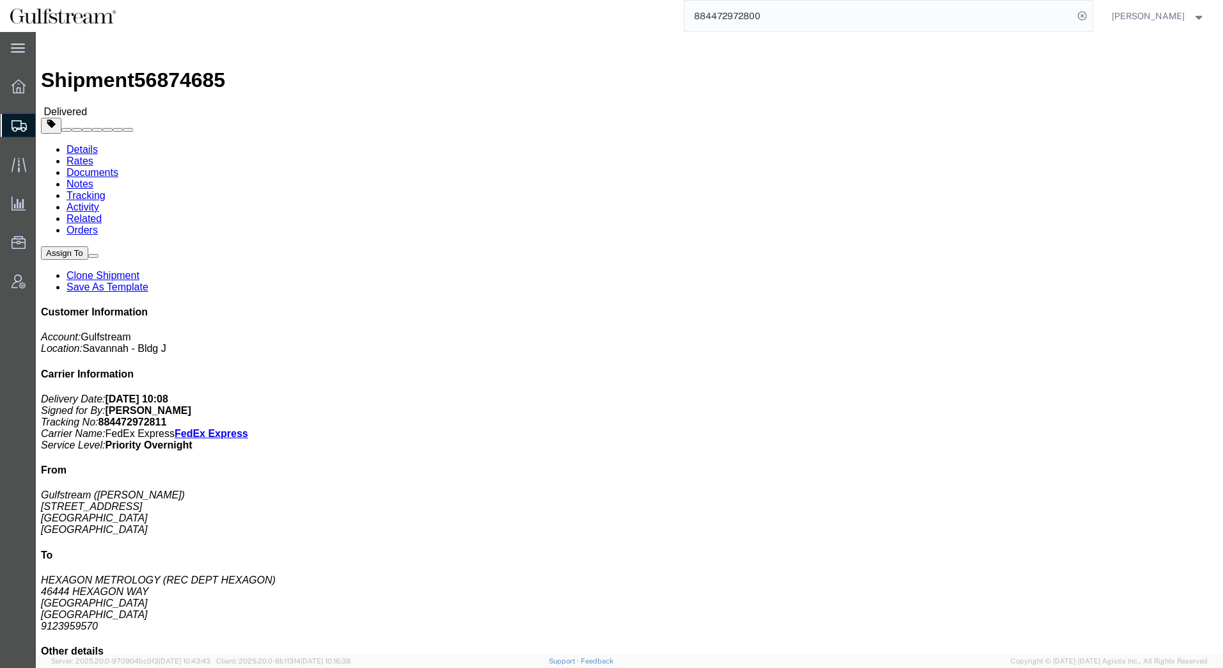
click link "Rates"
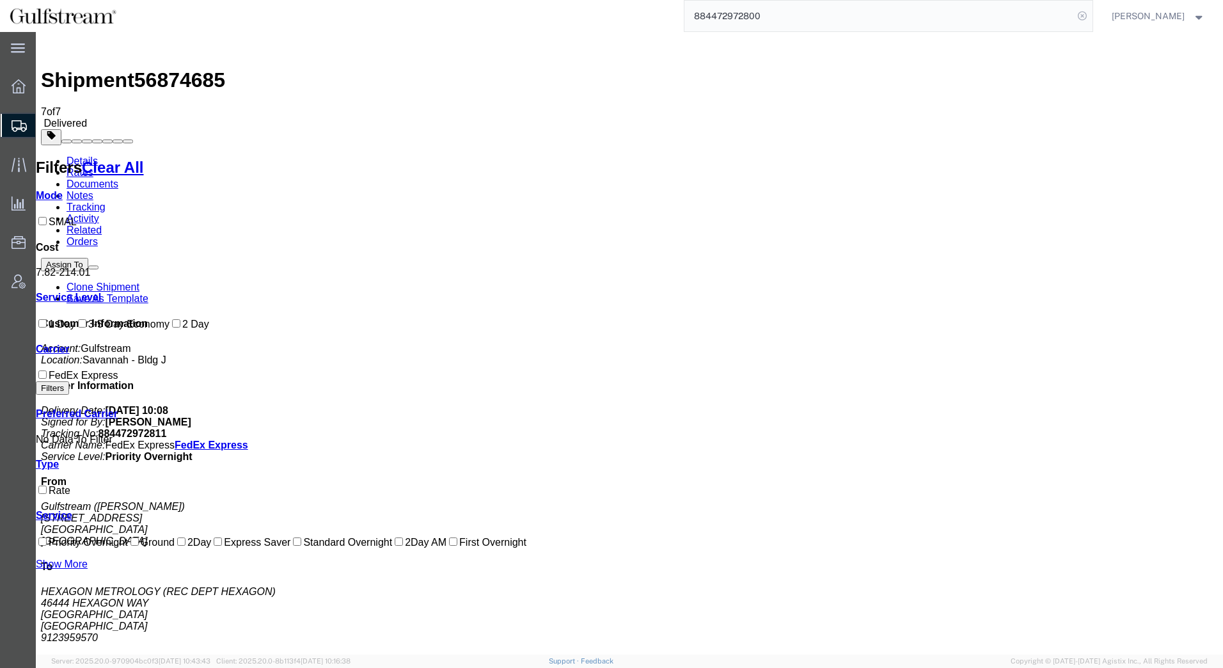
click at [1081, 19] on icon at bounding box center [1083, 16] width 18 height 18
paste input "87995085"
type input "87995085"
click at [1080, 16] on icon at bounding box center [1083, 16] width 18 height 18
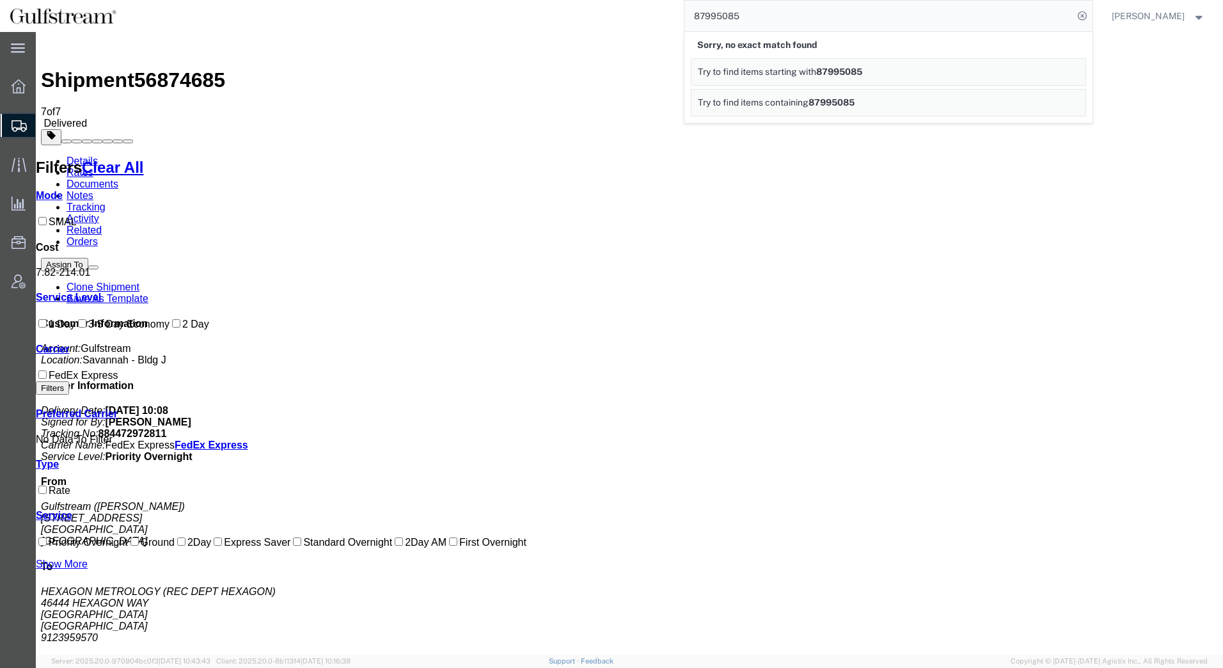
click at [609, 58] on div "Shipment 56874685 7 of 7 Delivered" at bounding box center [629, 83] width 1177 height 92
click at [1084, 12] on icon at bounding box center [1083, 16] width 18 height 18
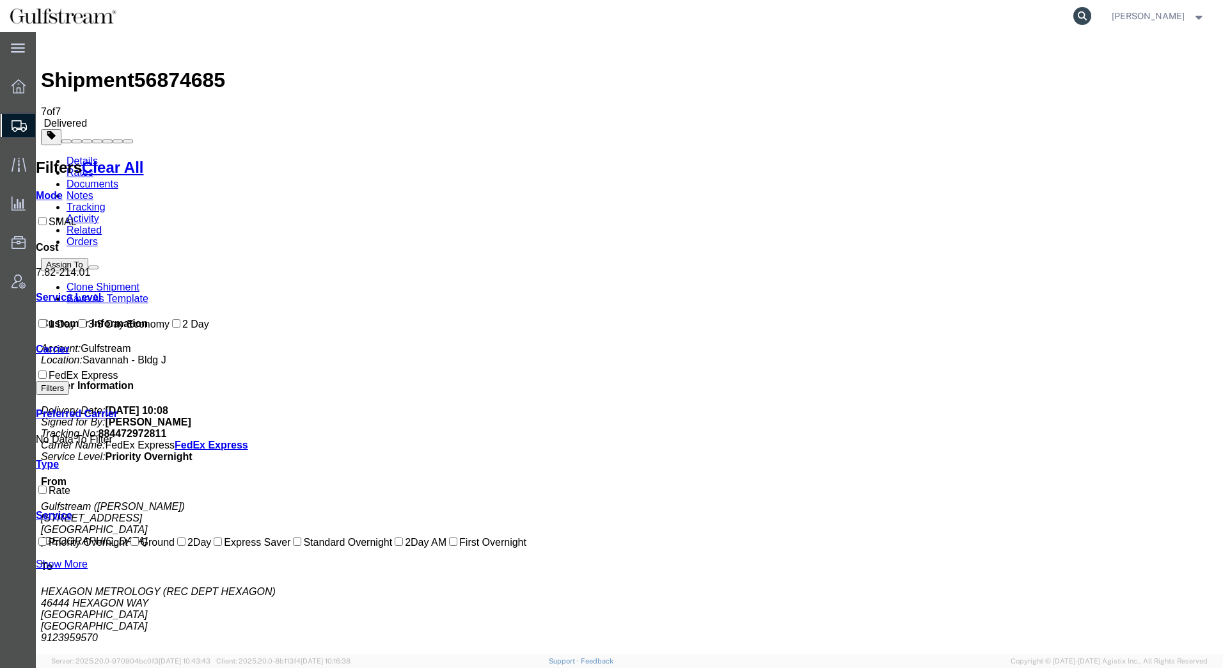
click at [1079, 13] on icon at bounding box center [1083, 16] width 18 height 18
click at [866, 22] on input "search" at bounding box center [879, 16] width 389 height 31
paste input "884417613545"
type input "884417613545"
click at [1081, 15] on icon at bounding box center [1083, 16] width 18 height 18
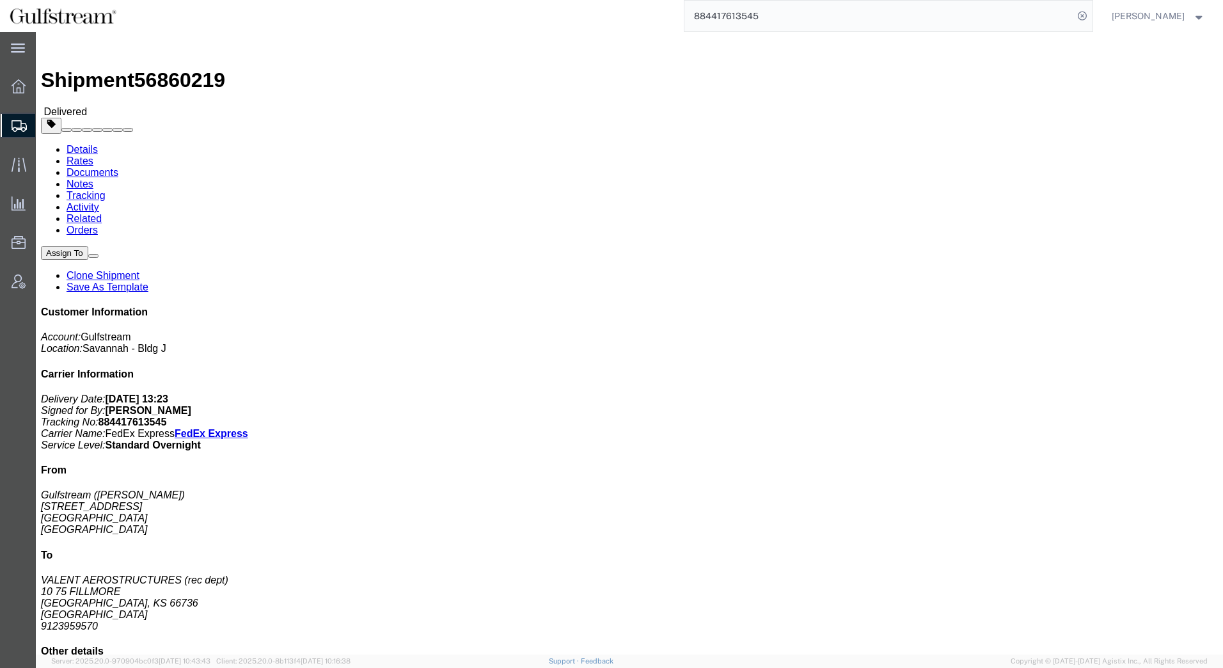
click link "Rates"
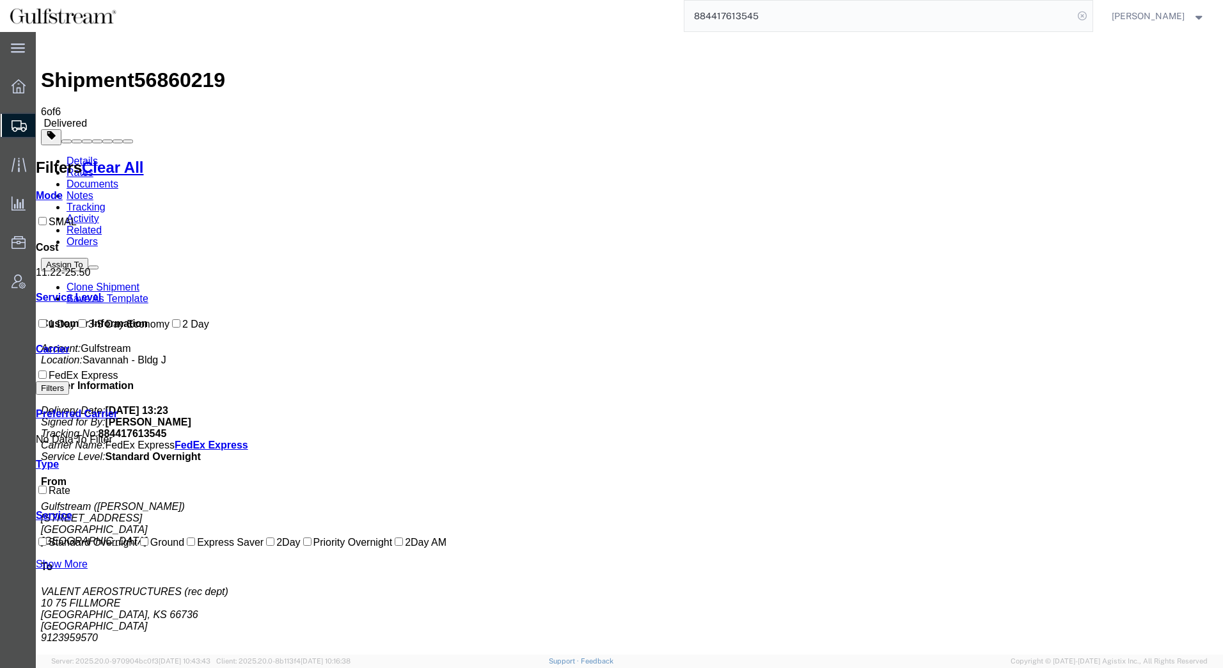
click at [1084, 17] on icon at bounding box center [1083, 16] width 18 height 18
click at [1078, 16] on icon at bounding box center [1083, 16] width 18 height 18
paste input "884409863650"
type input "884409863650"
click at [1084, 18] on icon at bounding box center [1083, 16] width 18 height 18
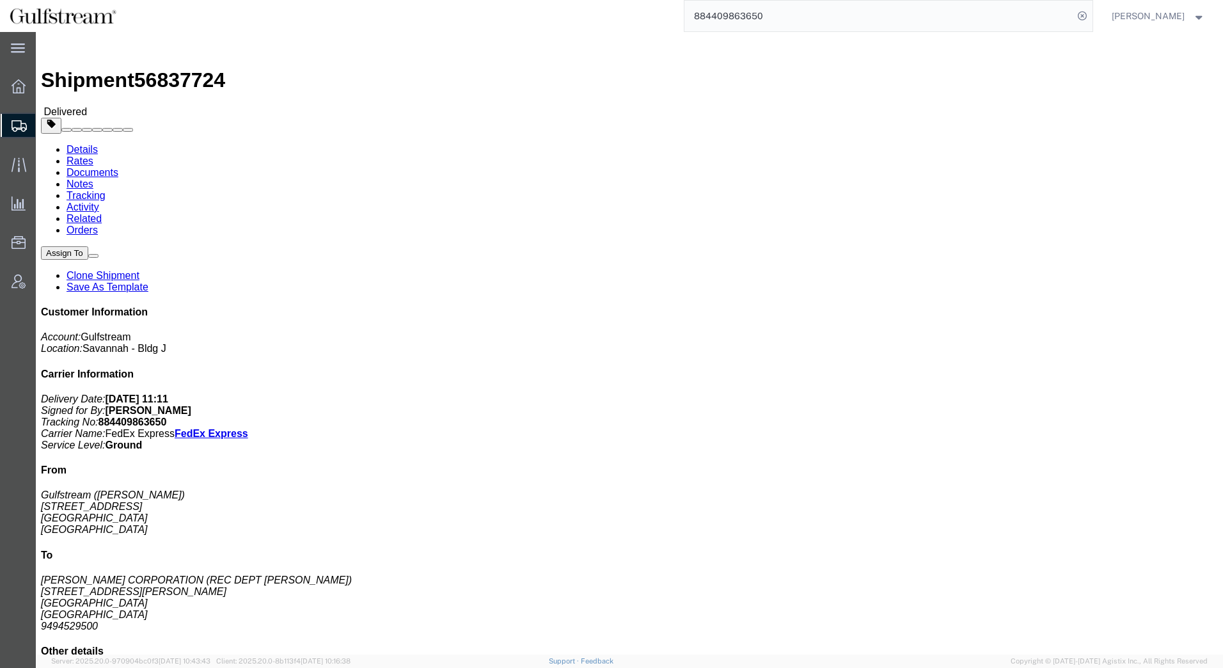
click ul "Details Rates Documents Notes Tracking Activity Related Orders"
click div
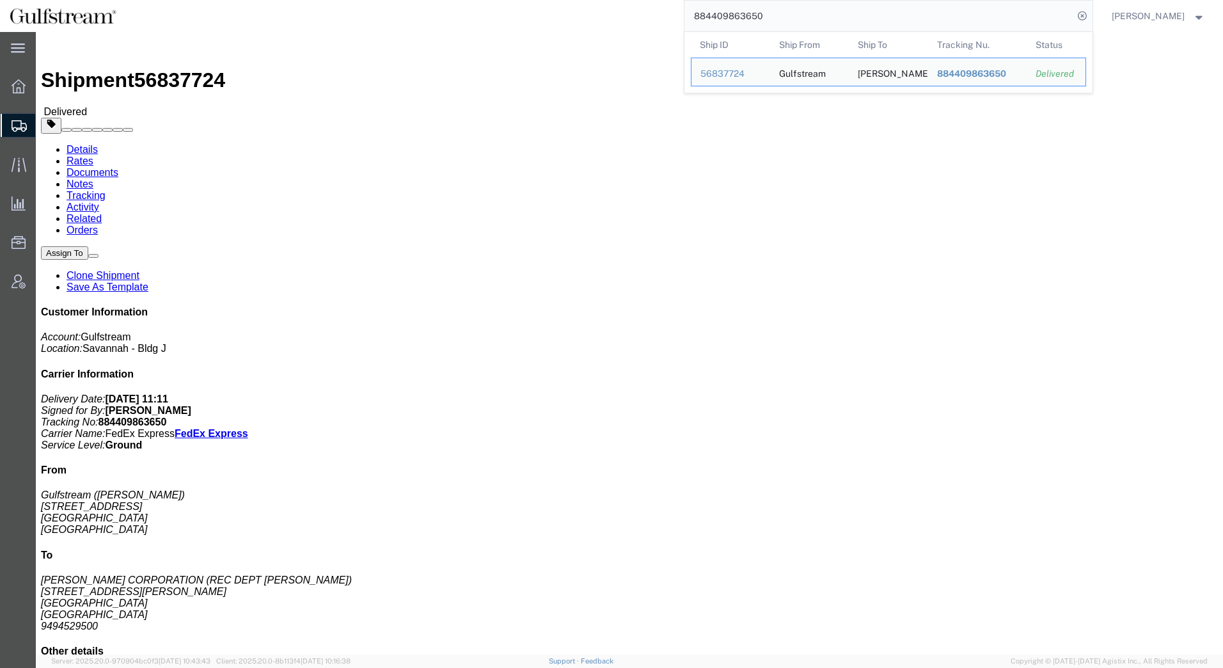
click at [736, 26] on input "884409863650" at bounding box center [879, 16] width 389 height 31
click at [976, 73] on span "884409863650" at bounding box center [971, 73] width 69 height 10
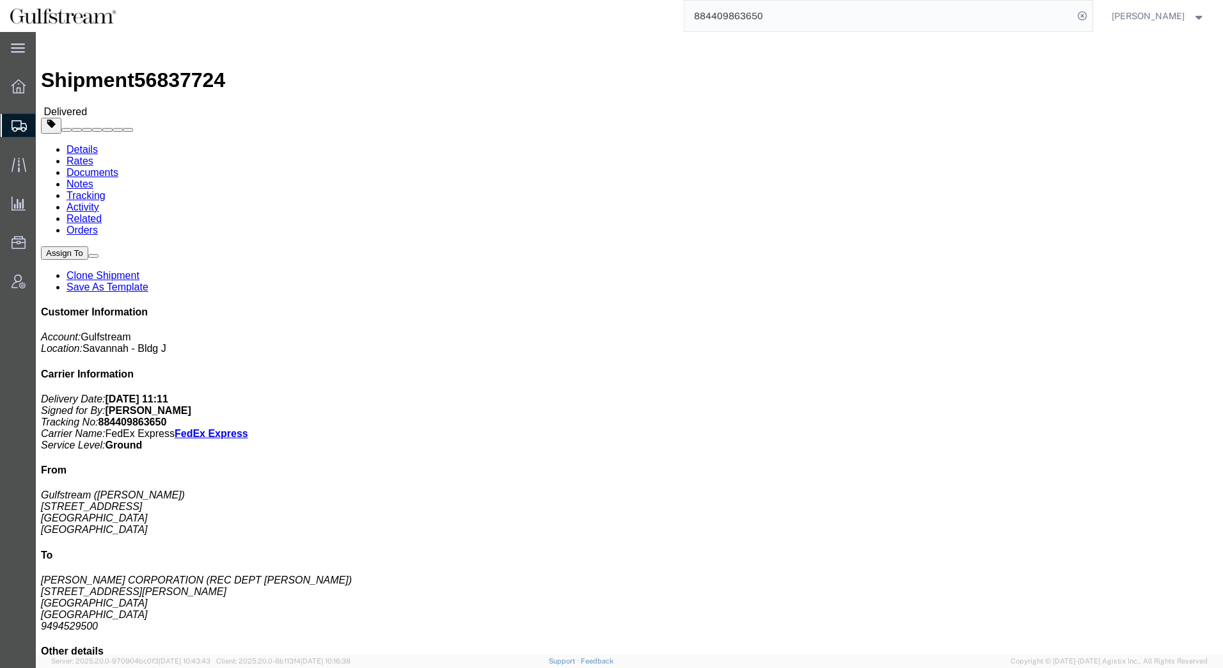
click link "Rates"
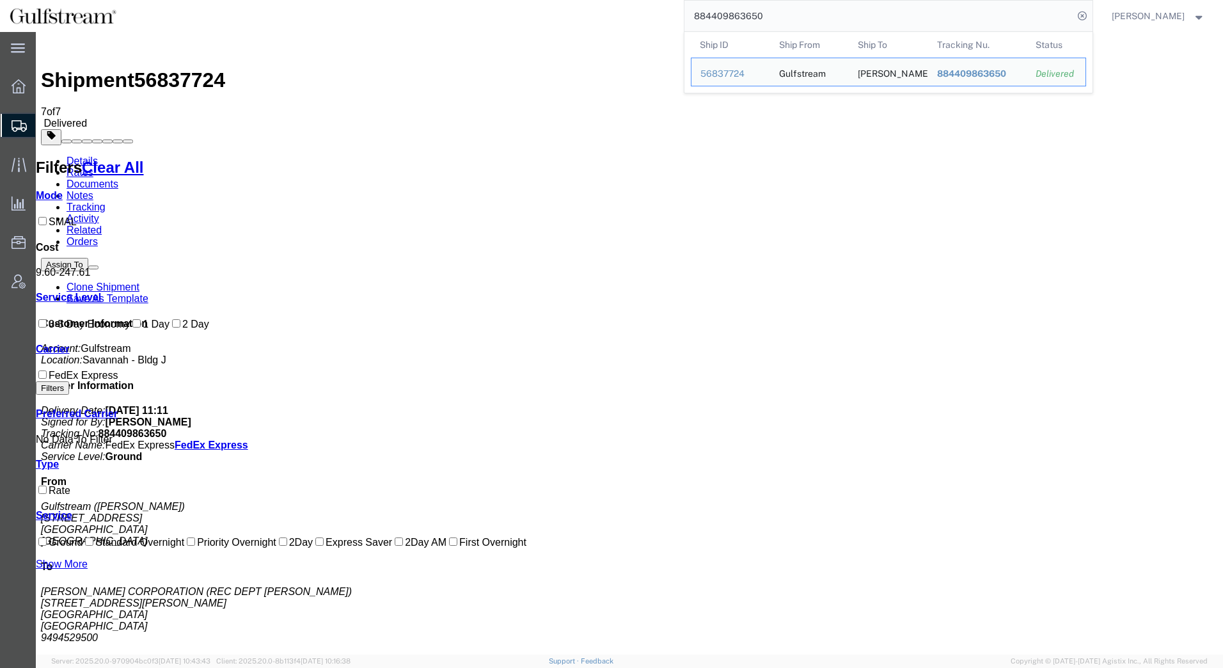
drag, startPoint x: 724, startPoint y: 15, endPoint x: 546, endPoint y: 12, distance: 178.5
click at [564, 10] on div "884409863650 Ship ID Ship From Ship To Tracking Nu. Status Ship ID 56837724 Shi…" at bounding box center [609, 16] width 967 height 32
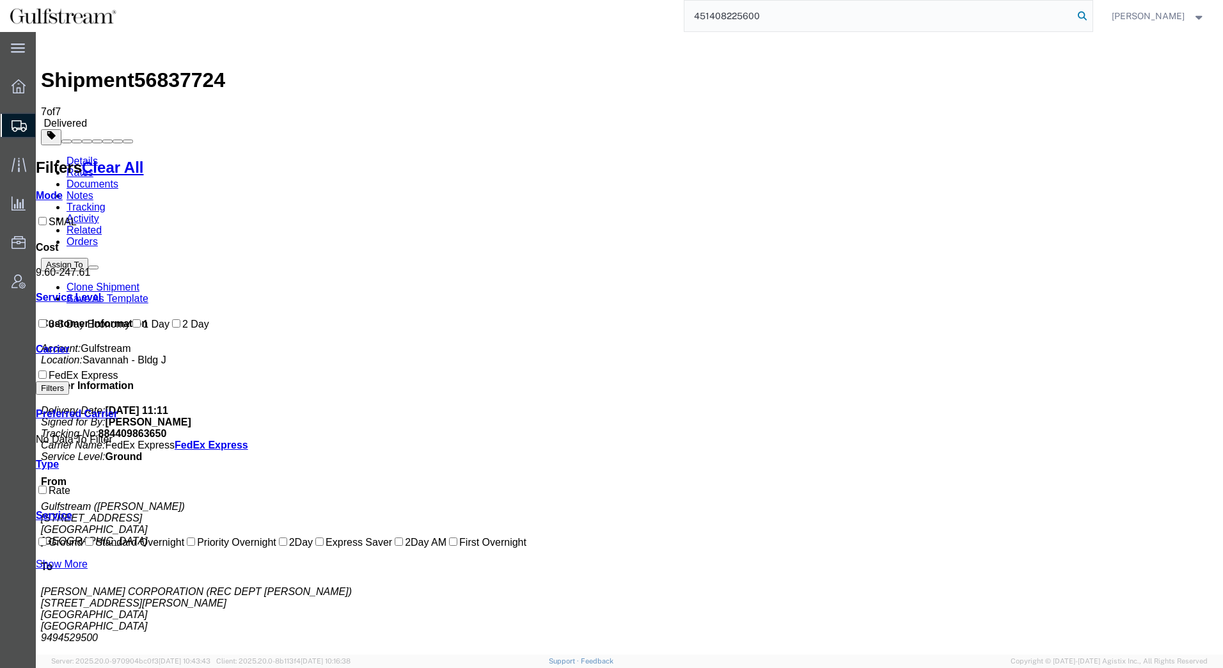
type input "451408225600"
click at [1079, 16] on icon at bounding box center [1083, 16] width 18 height 18
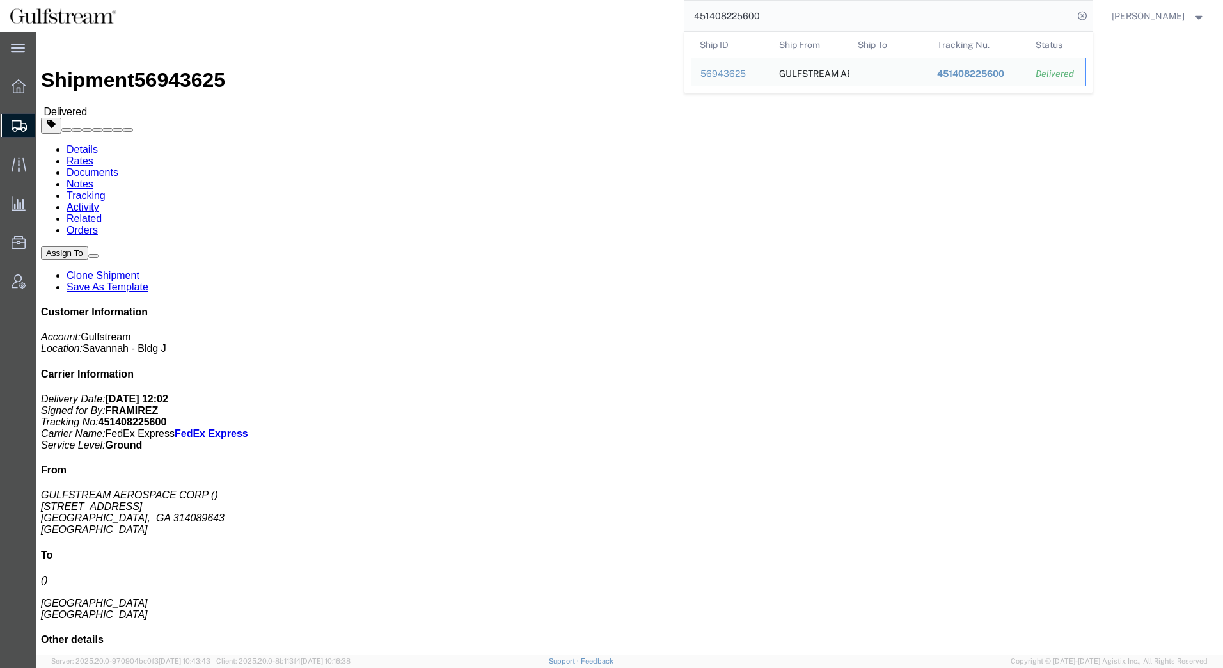
click link "Rates"
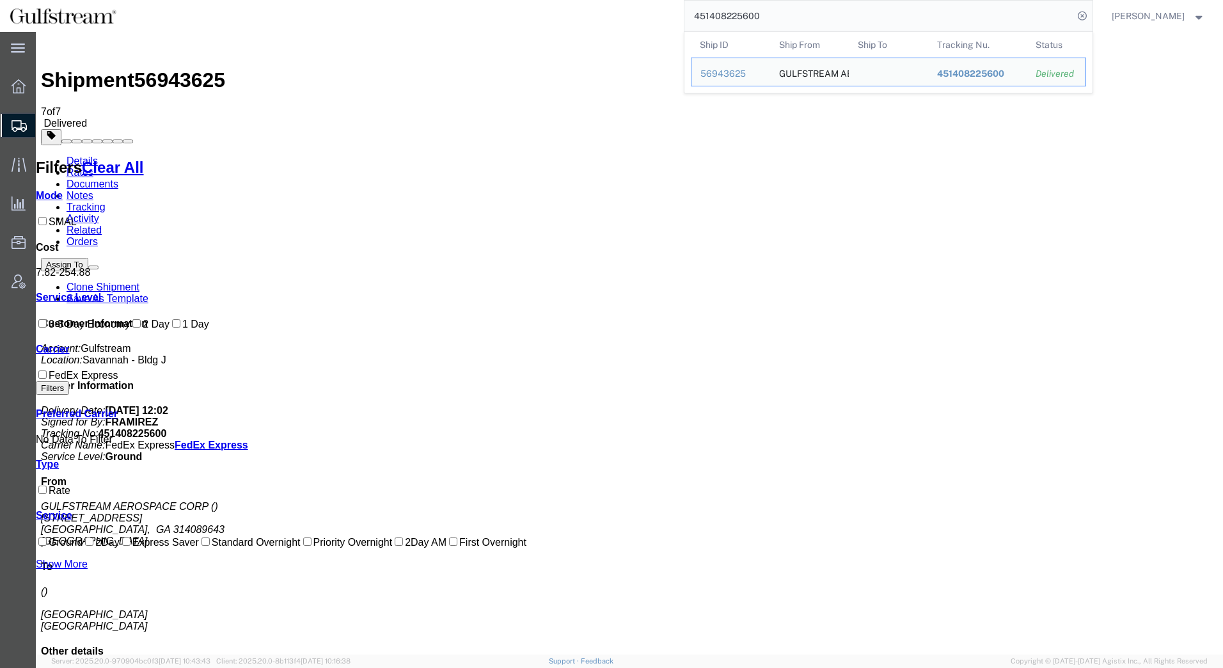
drag, startPoint x: 776, startPoint y: 16, endPoint x: 499, endPoint y: 4, distance: 276.7
click at [499, 4] on div "451408225600 Ship ID Ship From Ship To Tracking Nu. Status Ship ID 56943625 Shi…" at bounding box center [609, 16] width 967 height 32
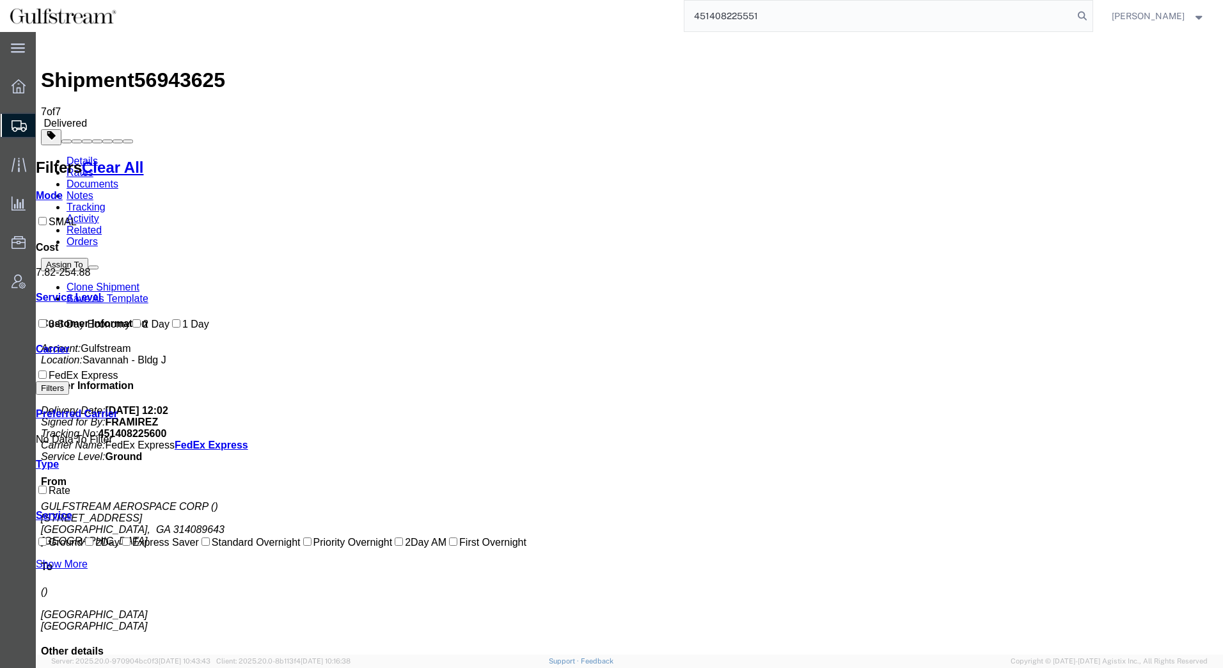
drag, startPoint x: 803, startPoint y: 10, endPoint x: 388, endPoint y: 13, distance: 414.6
click at [389, 13] on div "451408225551" at bounding box center [609, 16] width 967 height 32
type input "451408225551"
click at [1087, 15] on icon at bounding box center [1083, 16] width 18 height 18
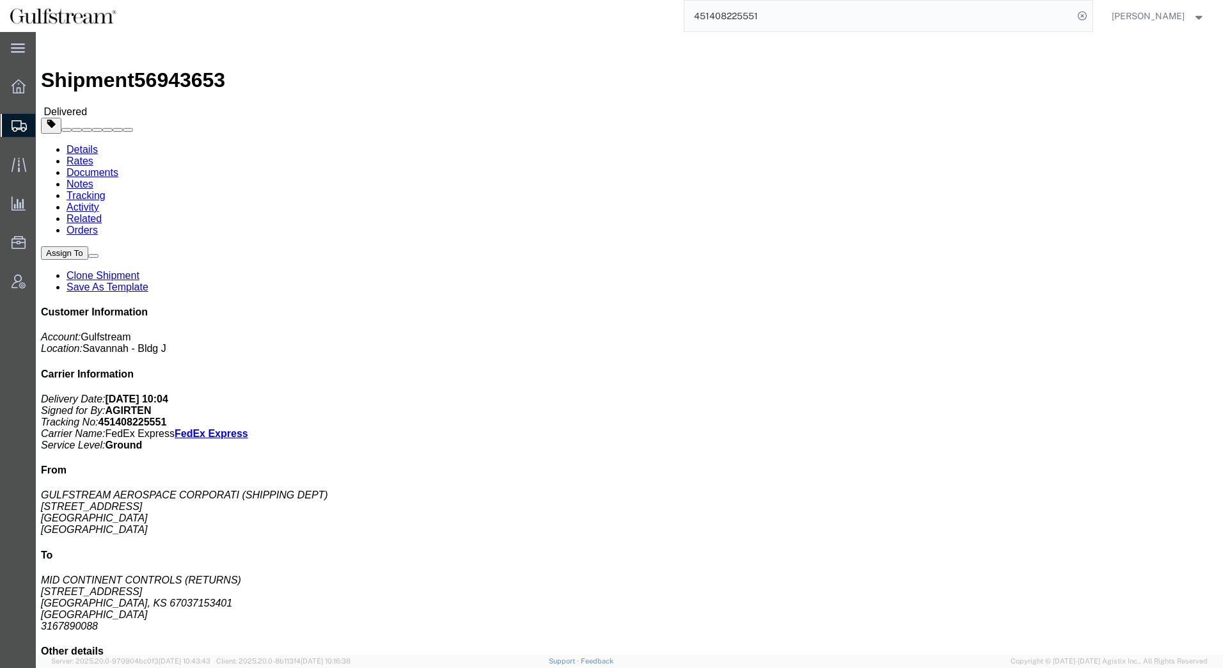
click link "Rates"
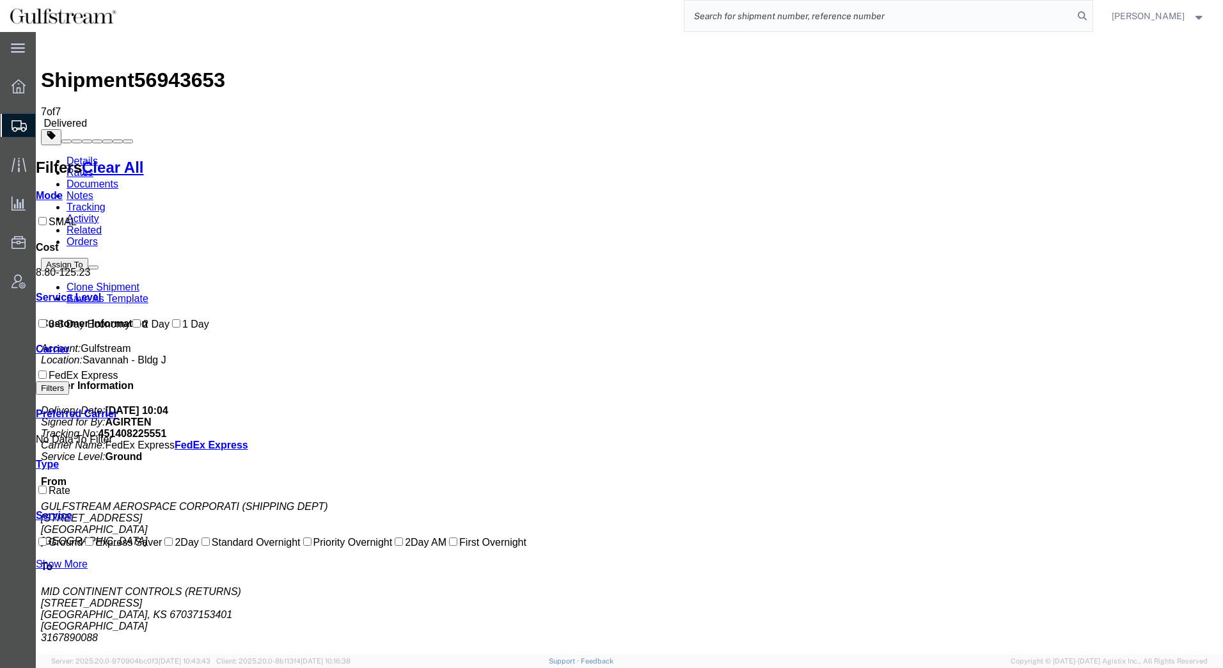
paste input "427185141208"
type input "427185141208"
click at [1081, 18] on icon at bounding box center [1083, 16] width 18 height 18
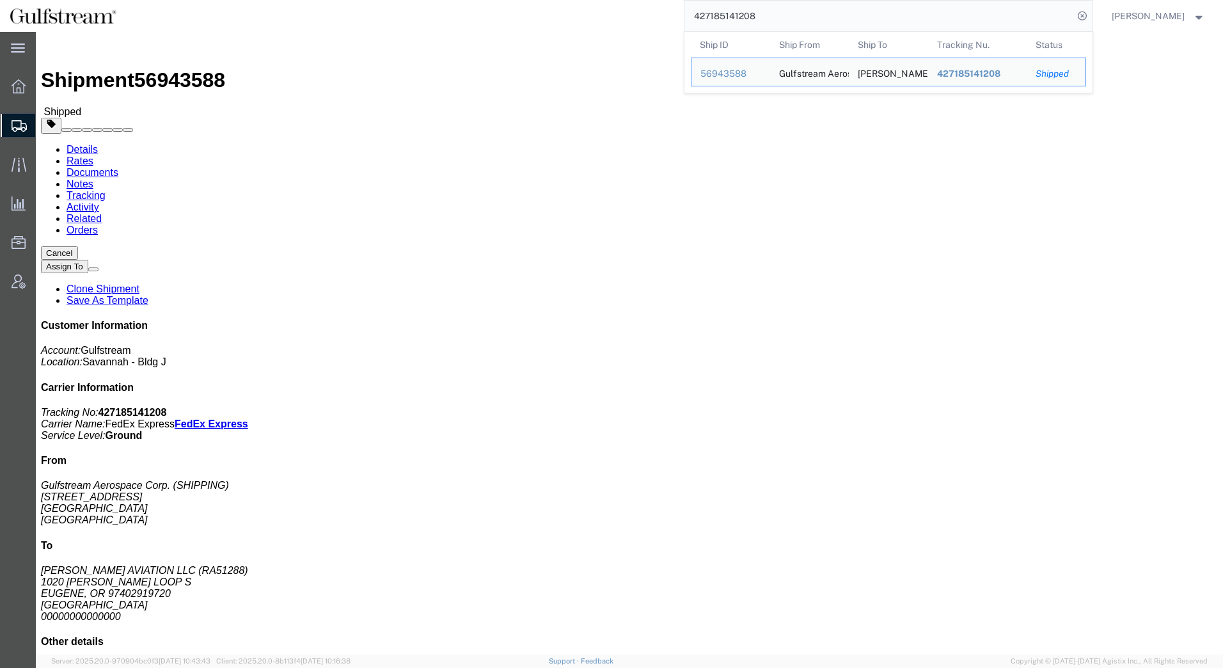
click link "Rates"
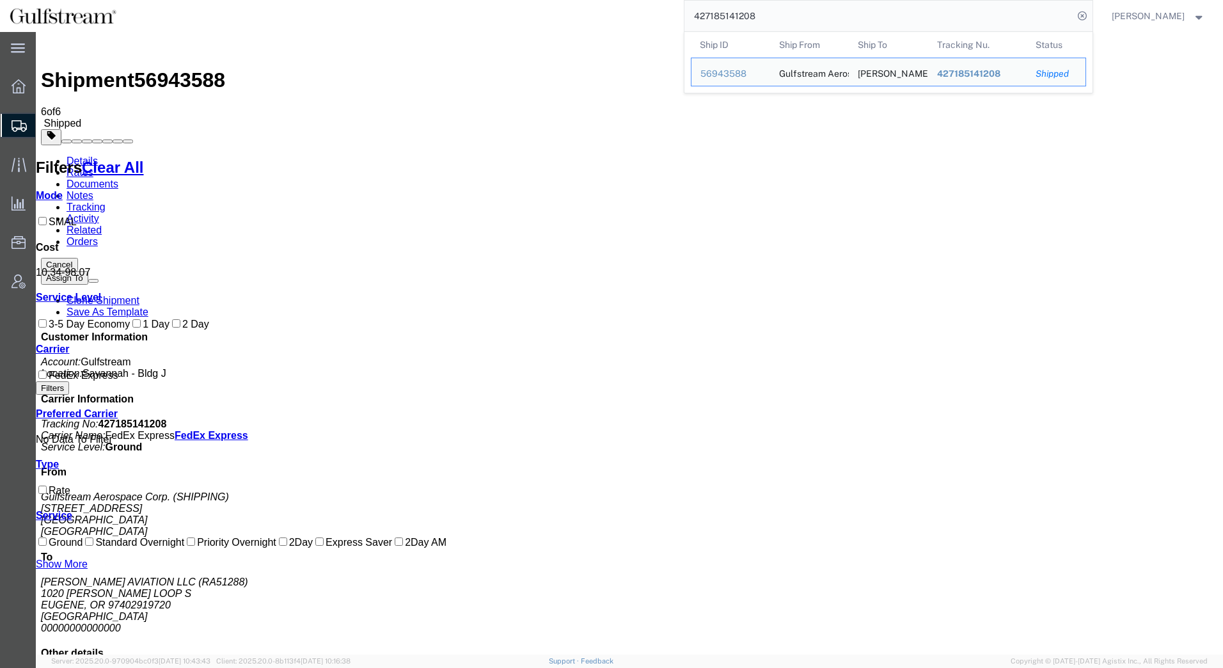
drag, startPoint x: 766, startPoint y: 13, endPoint x: 596, endPoint y: 13, distance: 170.2
click at [601, 13] on div "427185141208 Ship ID Ship From Ship To Tracking Nu. Status Ship ID 56943588 Shi…" at bounding box center [609, 16] width 967 height 32
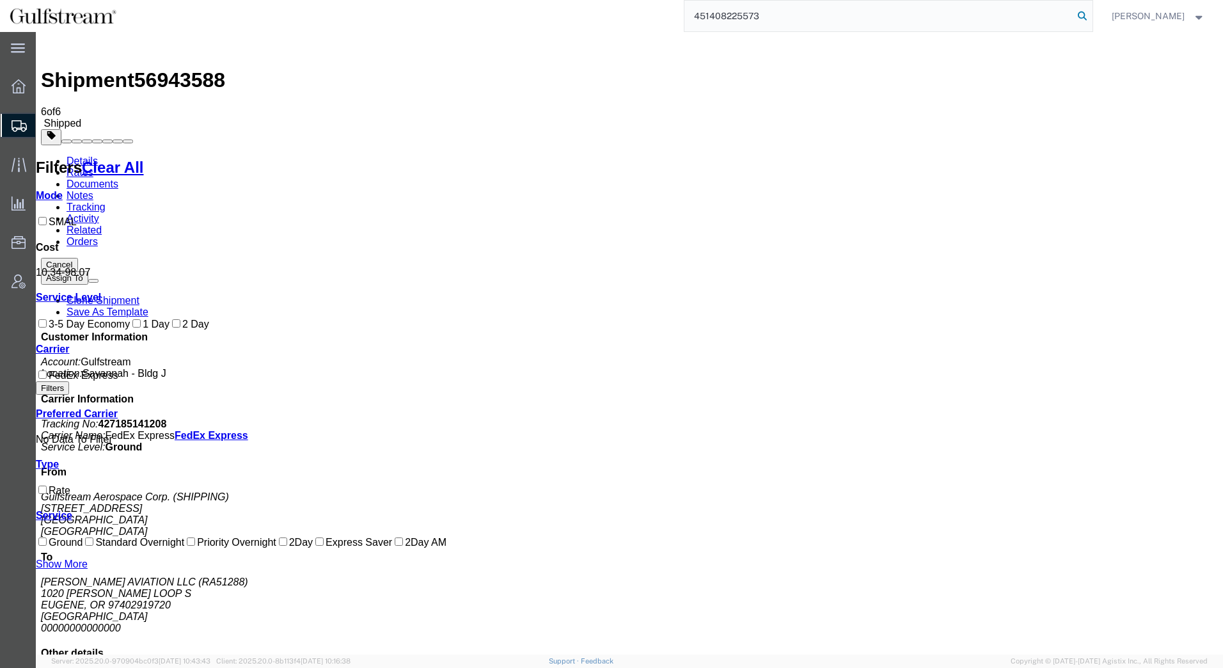
type input "451408225573"
click at [1084, 16] on icon at bounding box center [1083, 16] width 18 height 18
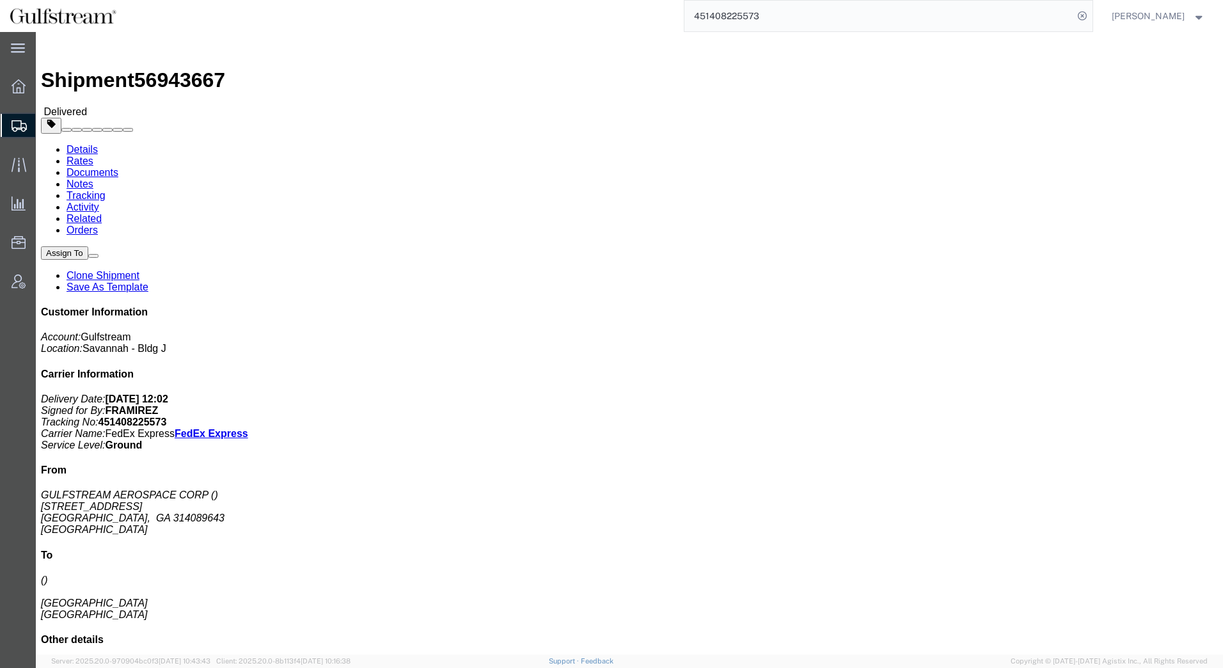
click link "Rates"
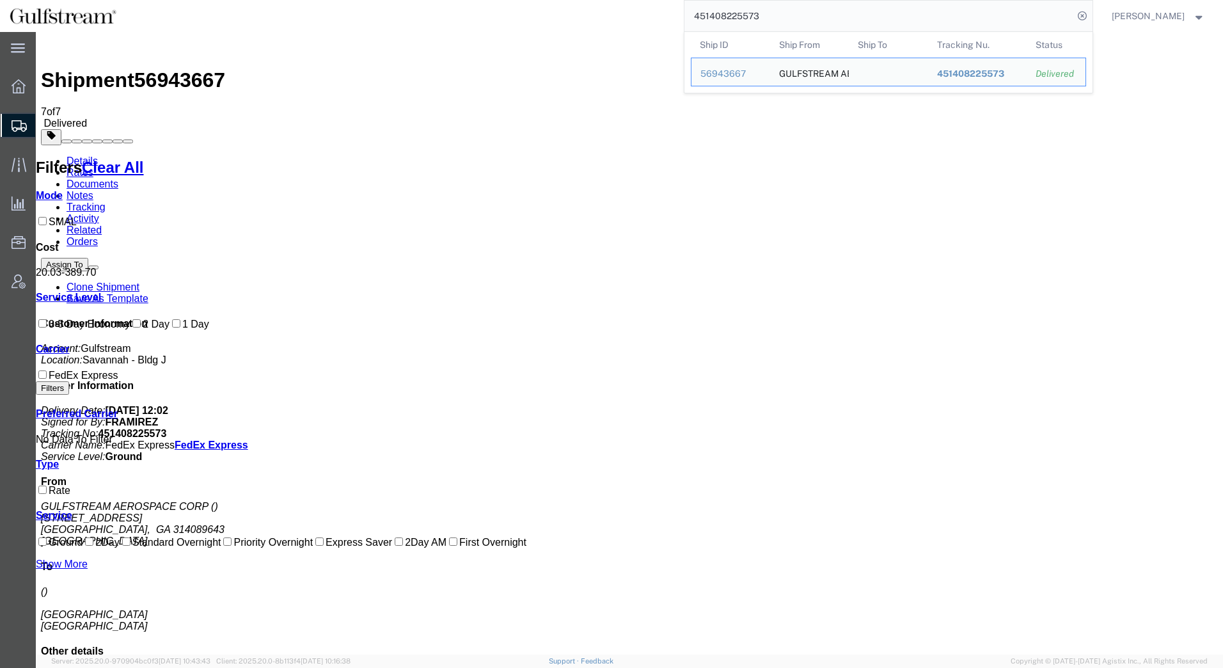
drag, startPoint x: 772, startPoint y: 13, endPoint x: 613, endPoint y: 16, distance: 159.4
click at [613, 16] on div "451408225573 Ship ID Ship From Ship To Tracking Nu. Status Ship ID 56943667 Shi…" at bounding box center [609, 16] width 967 height 32
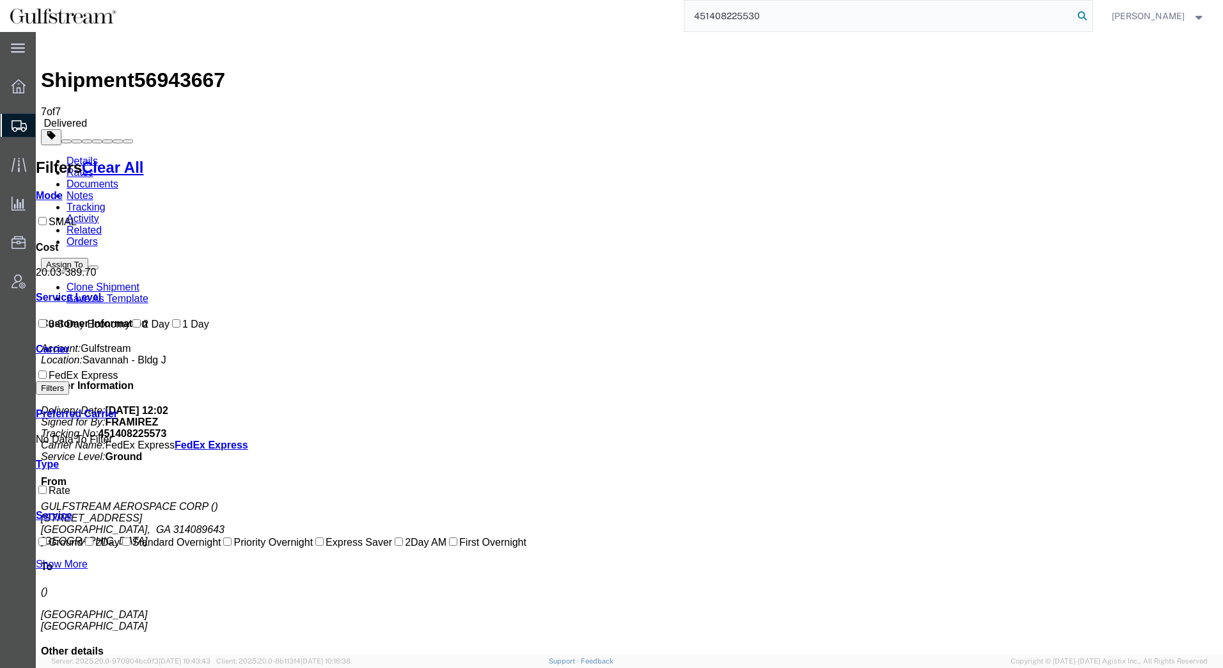
type input "451408225530"
click at [1081, 15] on icon at bounding box center [1083, 16] width 18 height 18
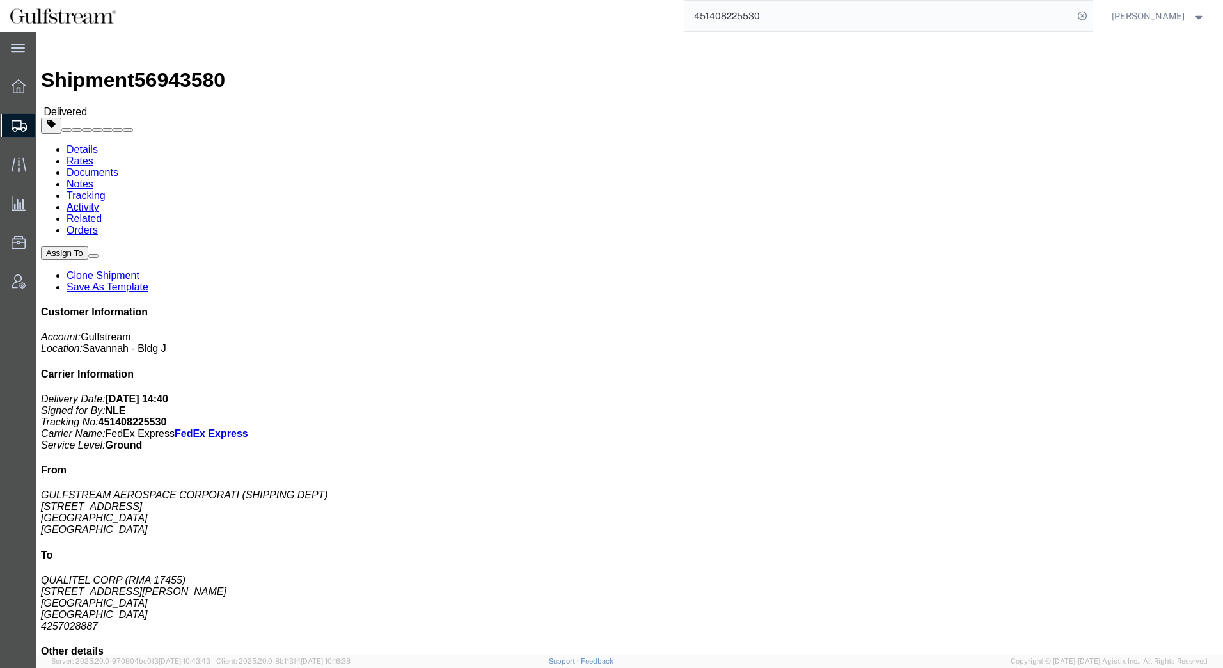
click link "Rates"
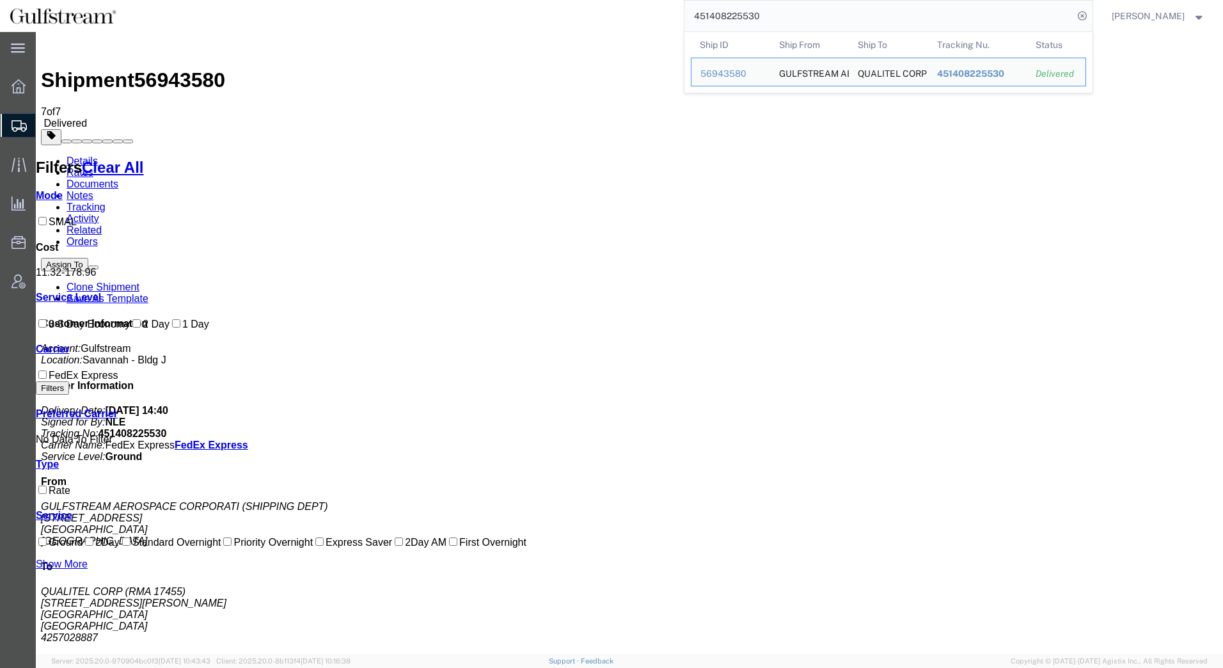
drag, startPoint x: 784, startPoint y: 17, endPoint x: 540, endPoint y: 13, distance: 243.8
click at [540, 13] on div "451408225530 Ship ID Ship From Ship To Tracking Nu. Status Ship ID 56943580 Shi…" at bounding box center [609, 16] width 967 height 32
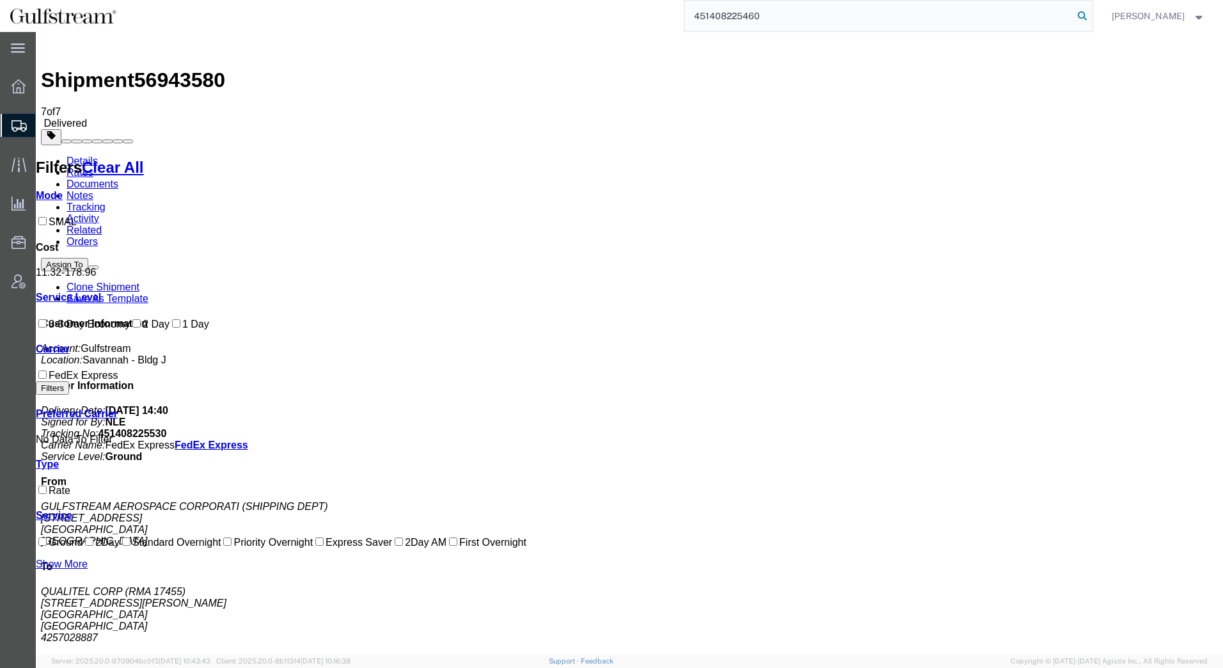
type input "451408225460"
click at [1081, 15] on icon at bounding box center [1083, 16] width 18 height 18
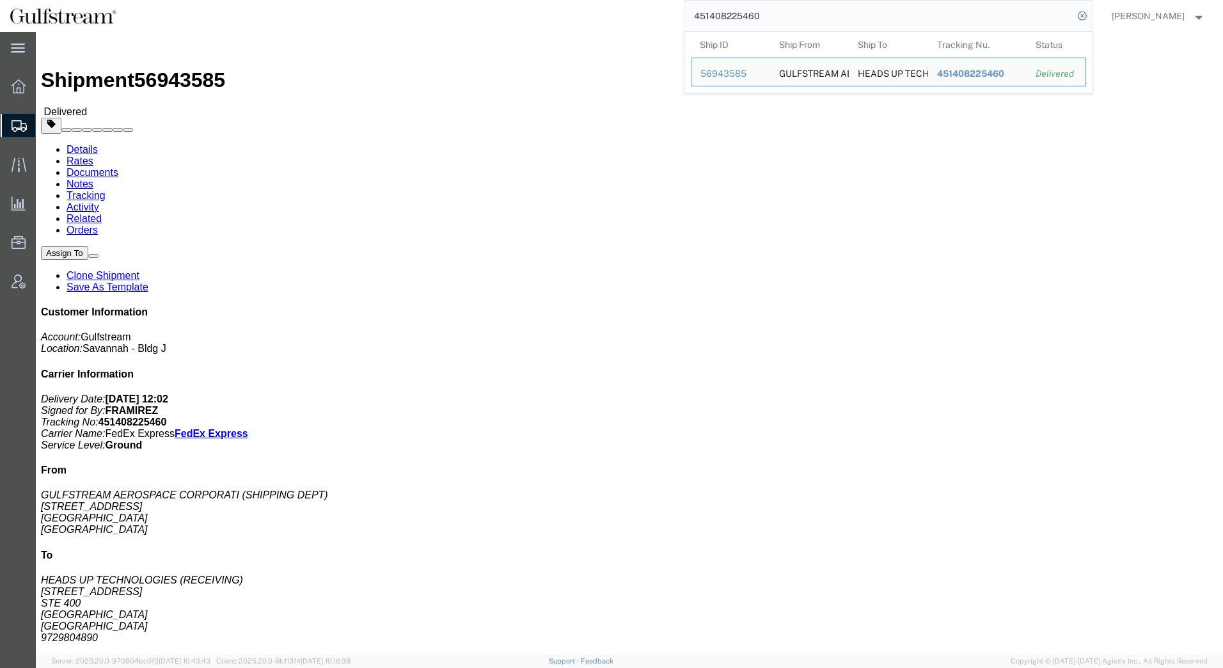
click link "Rates"
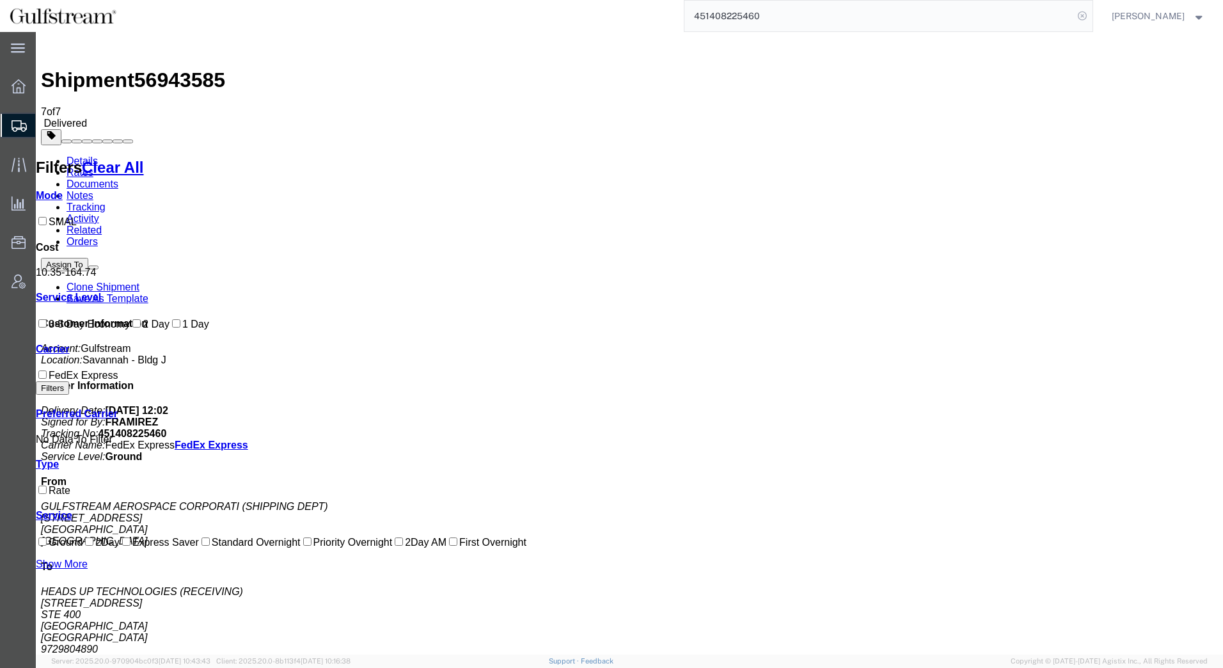
click at [1080, 17] on icon at bounding box center [1083, 16] width 18 height 18
paste input "451408225963"
type input "451408225963"
click at [1079, 10] on icon at bounding box center [1083, 16] width 18 height 18
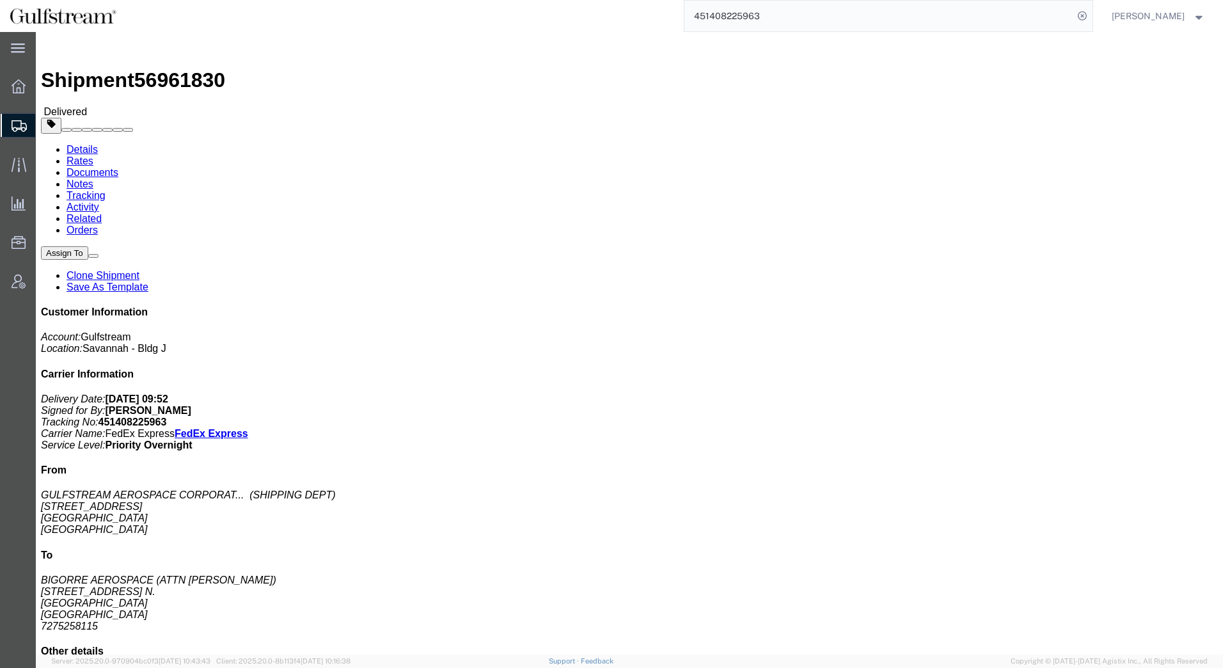
drag, startPoint x: 90, startPoint y: 45, endPoint x: 51, endPoint y: 39, distance: 39.5
click link "Rates"
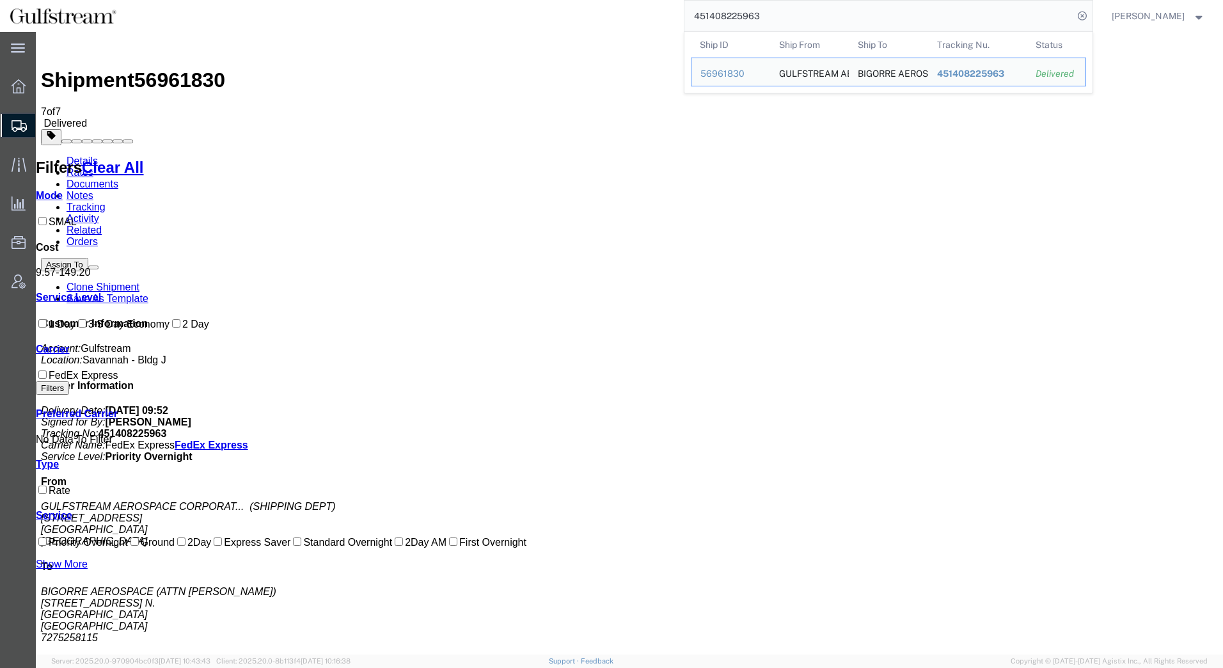
drag, startPoint x: 789, startPoint y: 23, endPoint x: 461, endPoint y: -8, distance: 329.1
click at [461, 0] on html "main_menu Created with Sketch. Collapse Menu Overview Shipments Shipment Manage…" at bounding box center [611, 334] width 1223 height 668
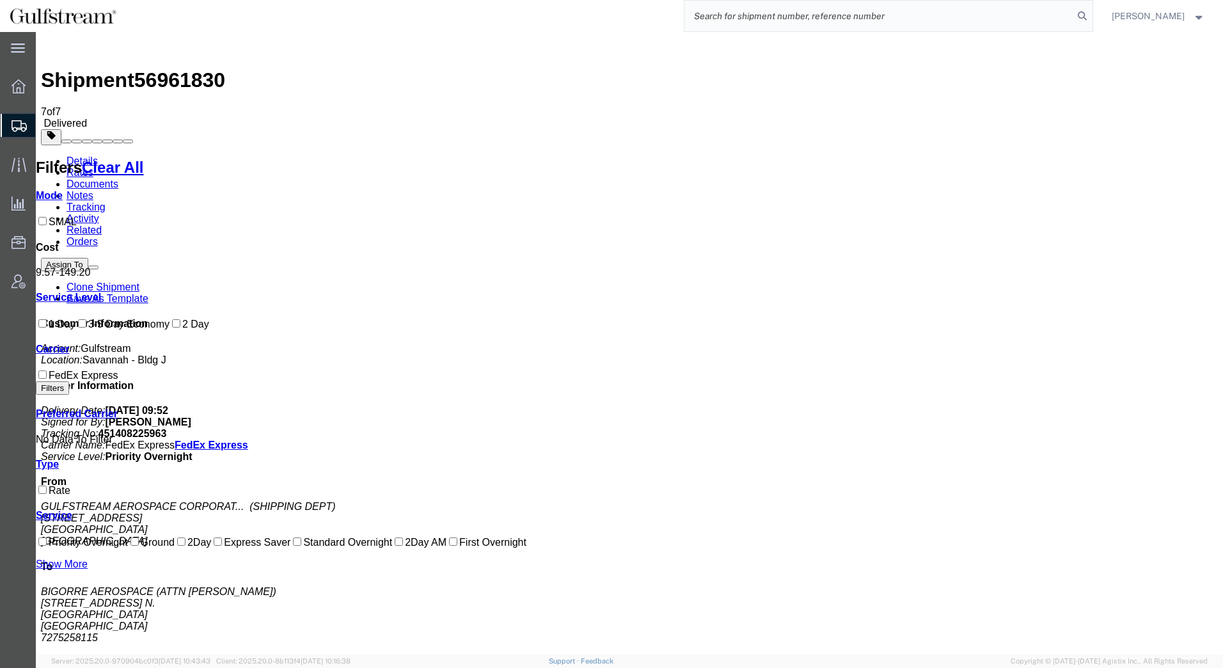
paste input "427185141506"
type input "427185141506"
click at [1087, 15] on icon at bounding box center [1083, 16] width 18 height 18
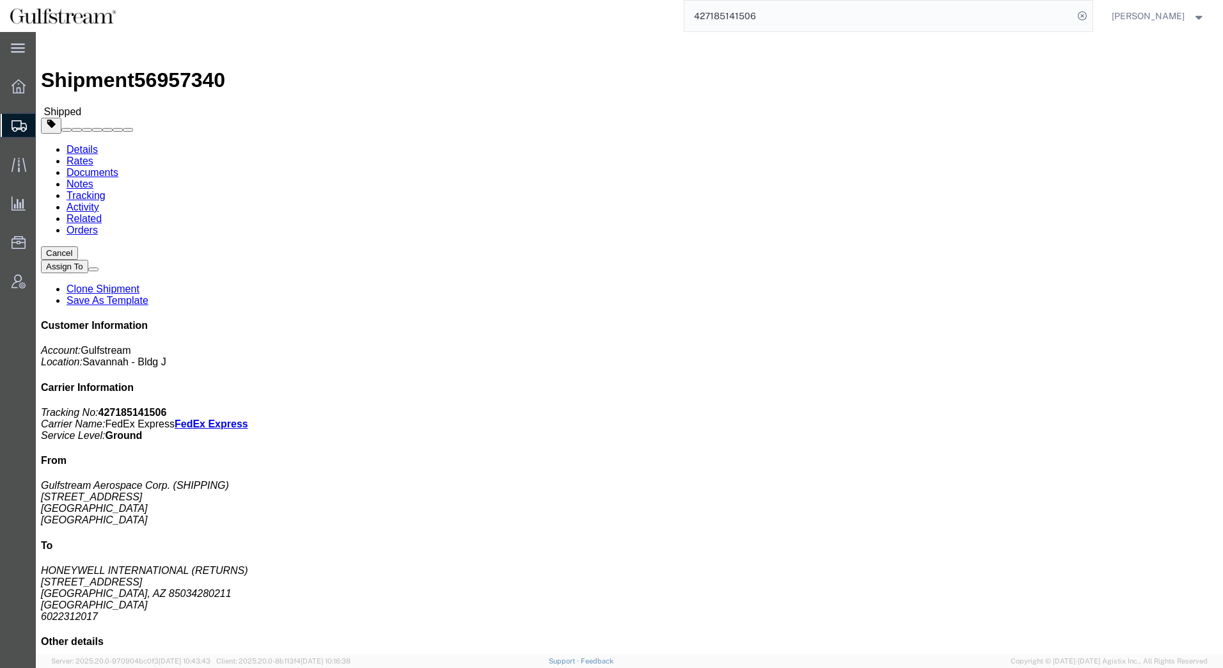
click link "Rates"
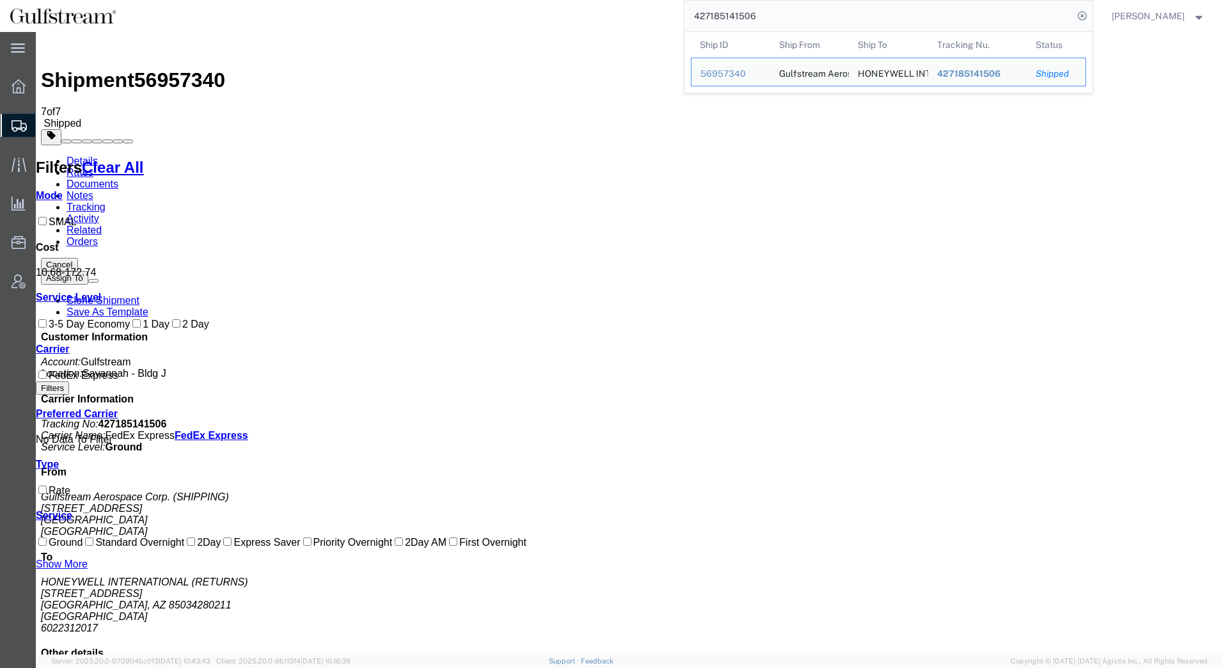
drag, startPoint x: 763, startPoint y: 21, endPoint x: 592, endPoint y: 12, distance: 171.1
click at [592, 12] on div "427185141506 Ship ID Ship From Ship To Tracking Nu. Status Ship ID 56957340 Shi…" at bounding box center [609, 16] width 967 height 32
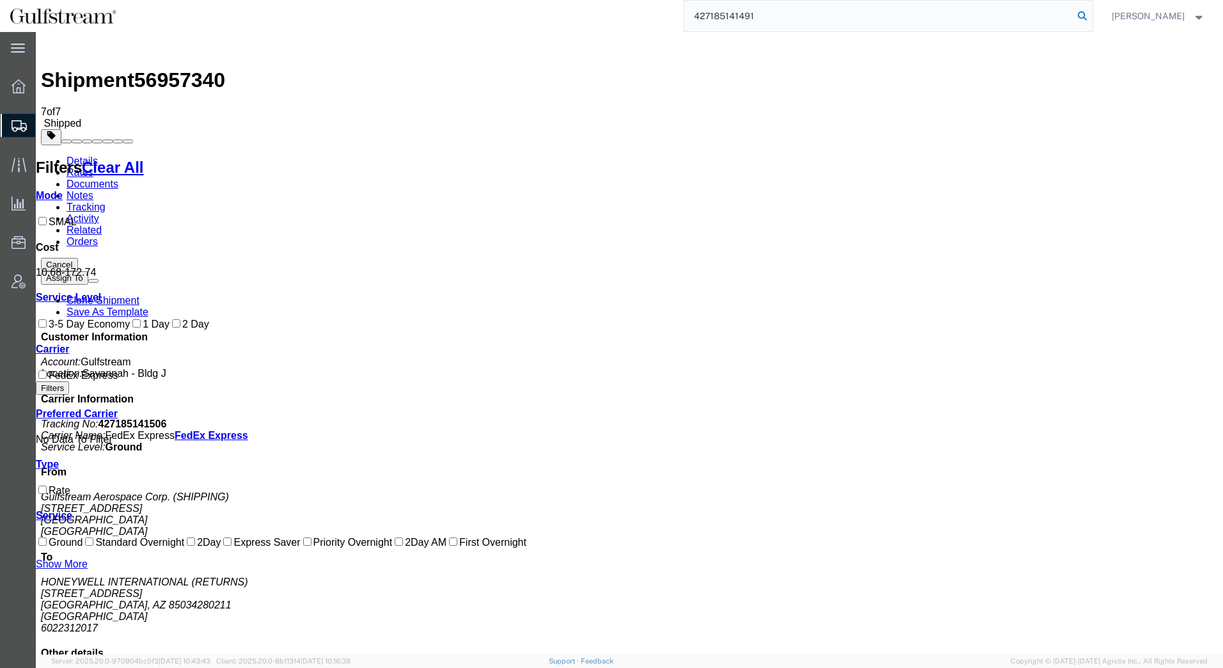
type input "427185141491"
click at [1080, 14] on icon at bounding box center [1083, 16] width 18 height 18
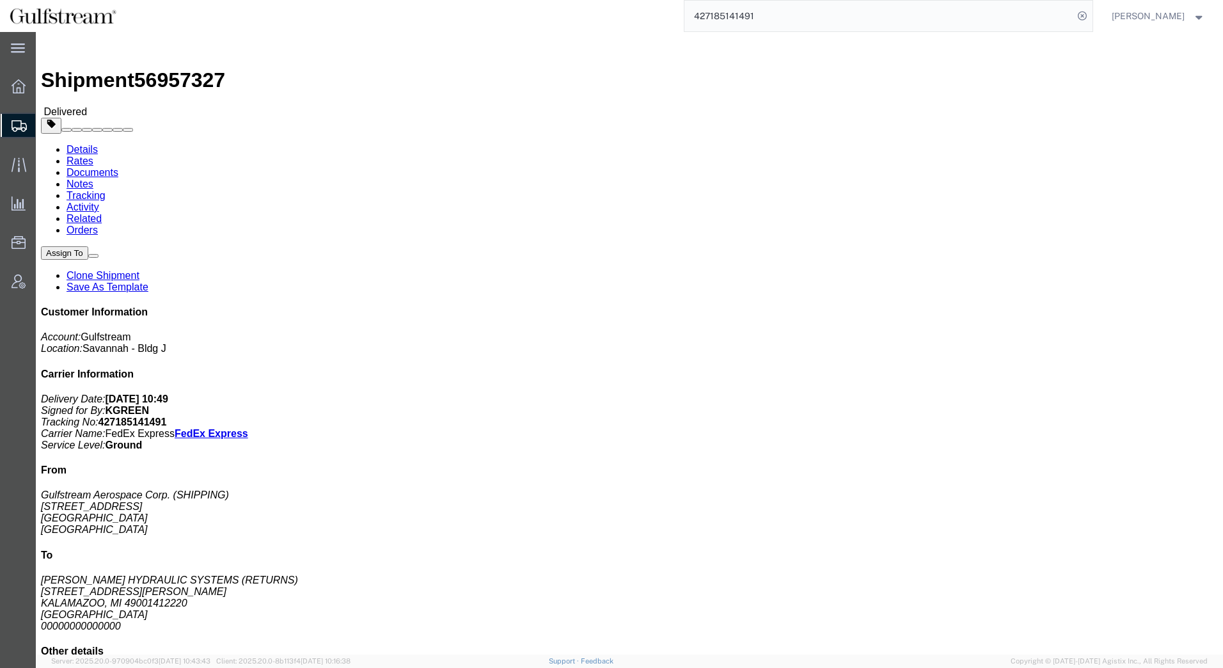
drag, startPoint x: 102, startPoint y: 48, endPoint x: 61, endPoint y: 56, distance: 41.7
click link "Rates"
